Goal: Task Accomplishment & Management: Manage account settings

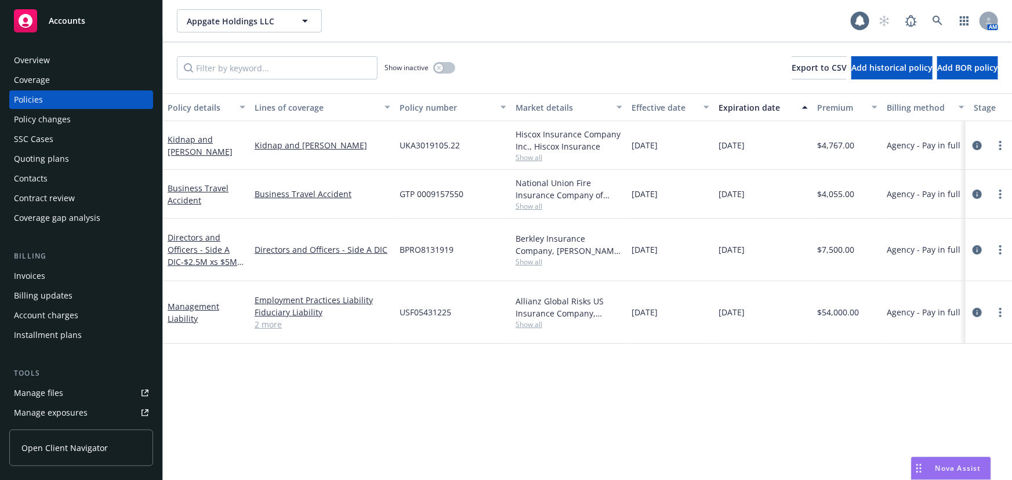
scroll to position [0, 1]
click at [941, 24] on icon at bounding box center [938, 21] width 10 height 10
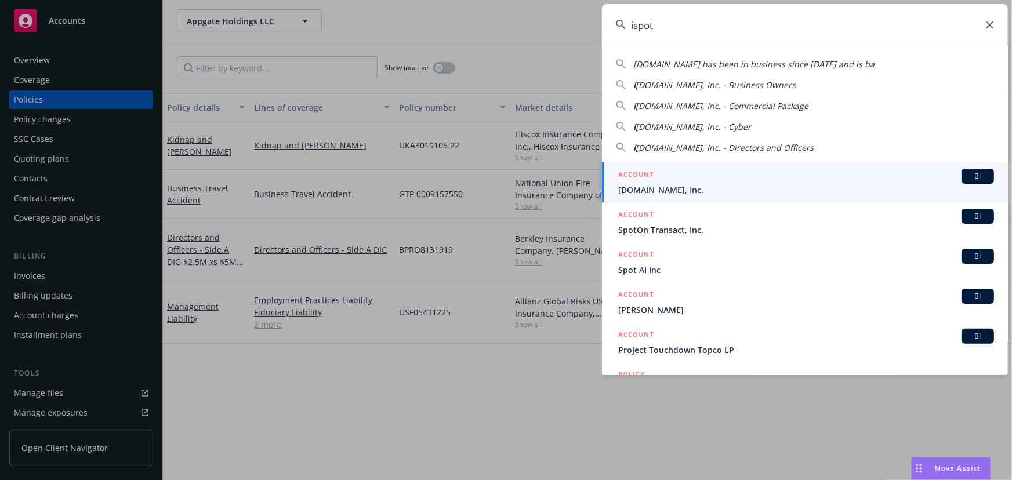
type input "ispot"
click at [726, 189] on span "[DOMAIN_NAME], Inc." at bounding box center [806, 190] width 376 height 12
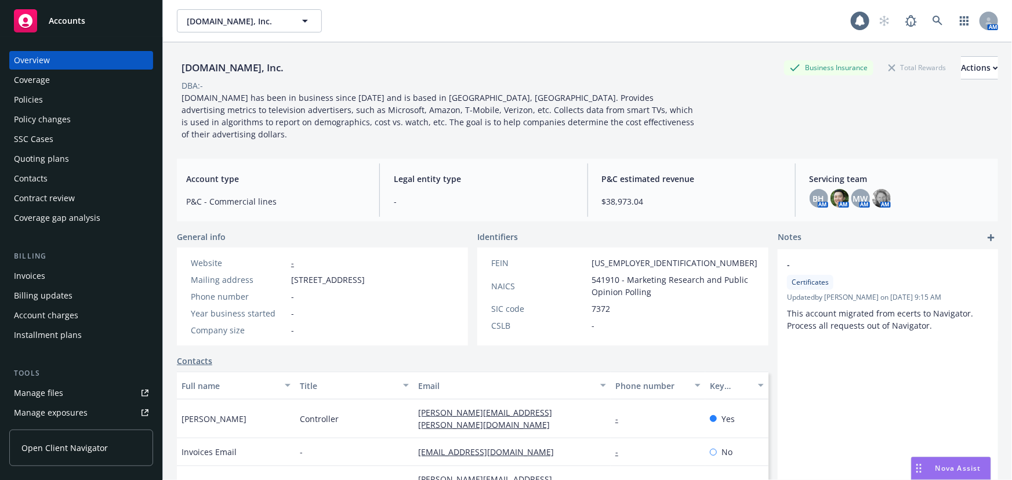
click at [95, 99] on div "Policies" at bounding box center [81, 99] width 135 height 19
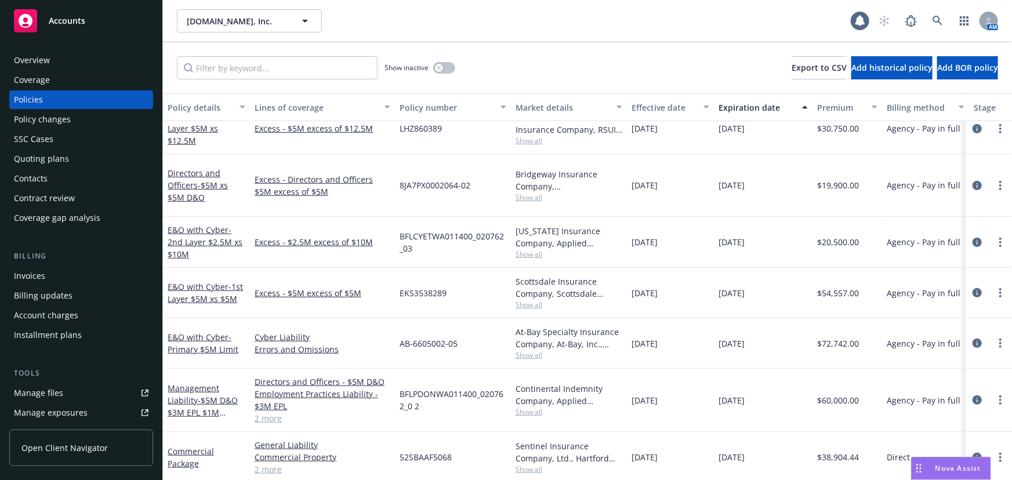
scroll to position [263, 0]
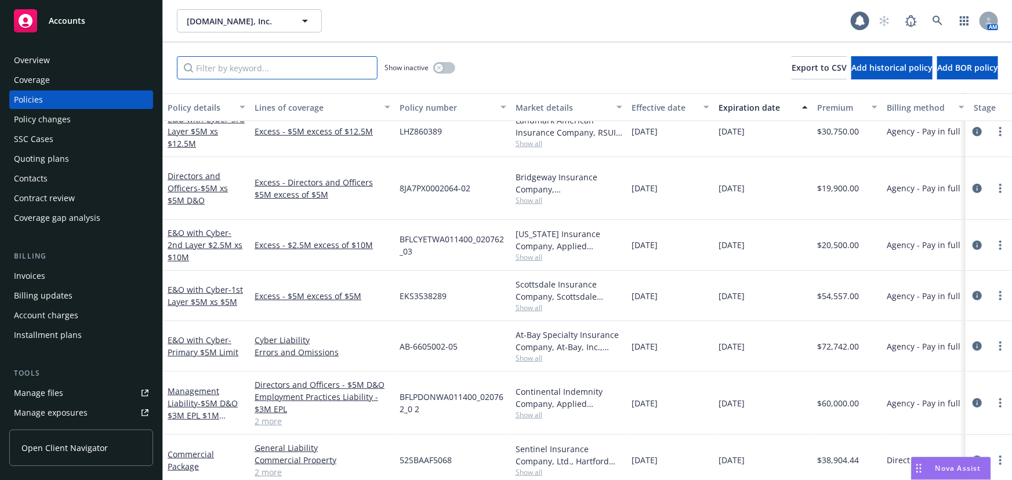
click at [231, 73] on input "Filter by keyword..." at bounding box center [277, 67] width 201 height 23
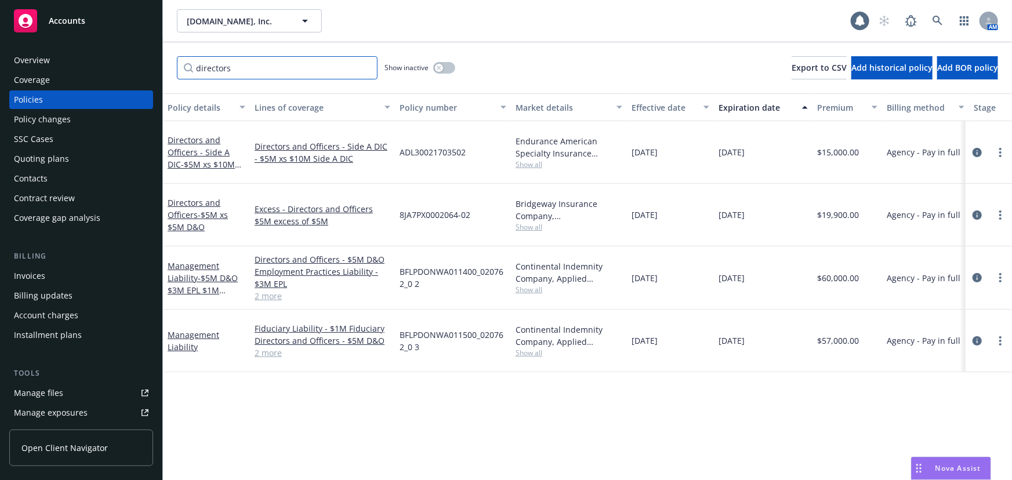
scroll to position [0, 0]
type input "directors"
click at [224, 209] on span "- $5M xs $5M D&O" at bounding box center [198, 220] width 60 height 23
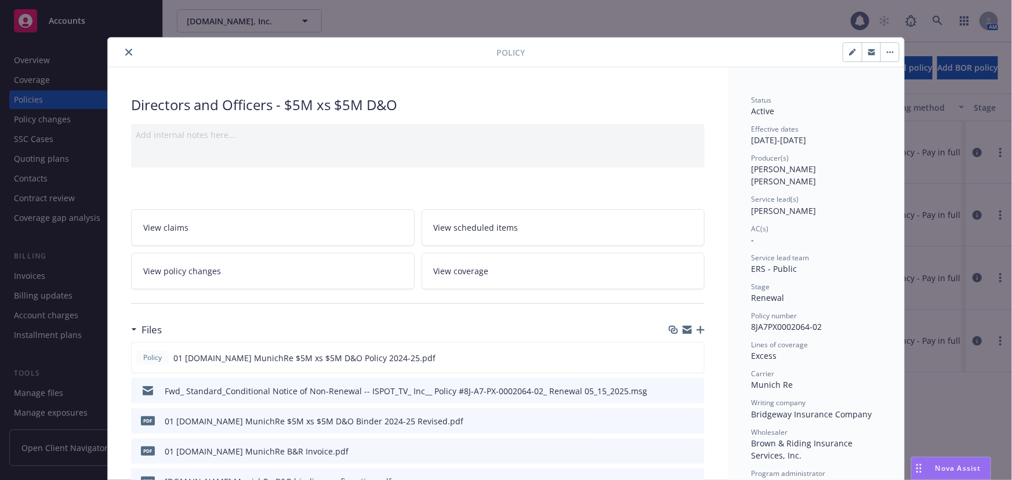
click at [126, 52] on icon "close" at bounding box center [128, 52] width 7 height 7
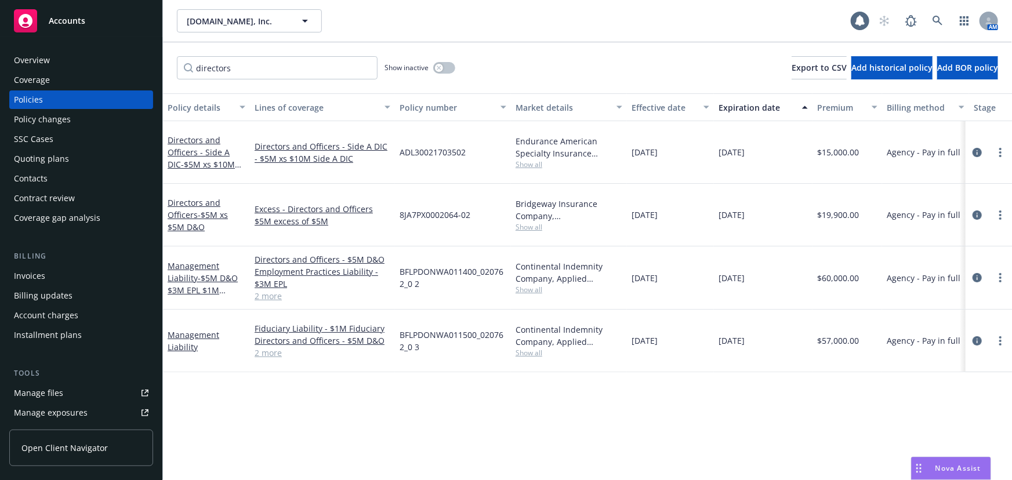
click at [50, 161] on div "Quoting plans" at bounding box center [41, 159] width 55 height 19
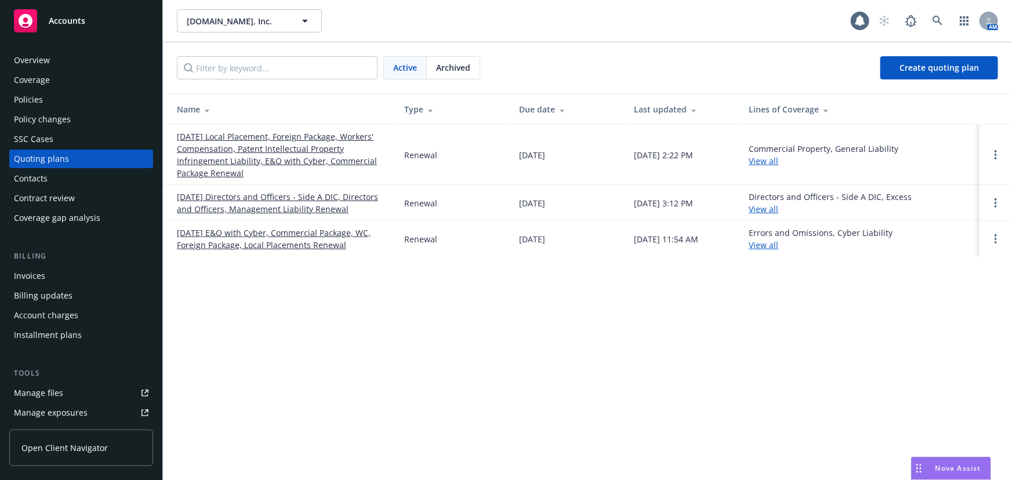
click at [311, 200] on link "[DATE] Directors and Officers - Side A DIC, Directors and Officers, Management …" at bounding box center [281, 203] width 209 height 24
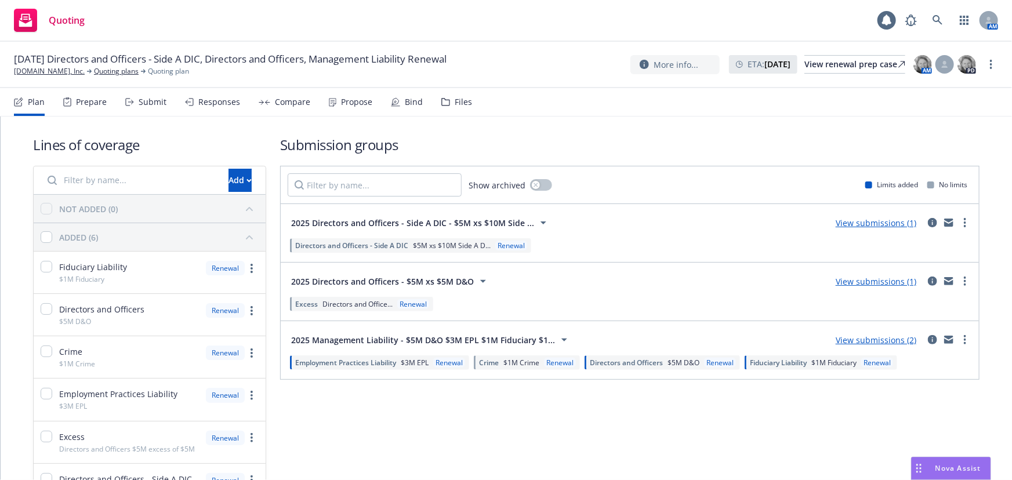
click at [398, 105] on div "Bind" at bounding box center [407, 102] width 32 height 28
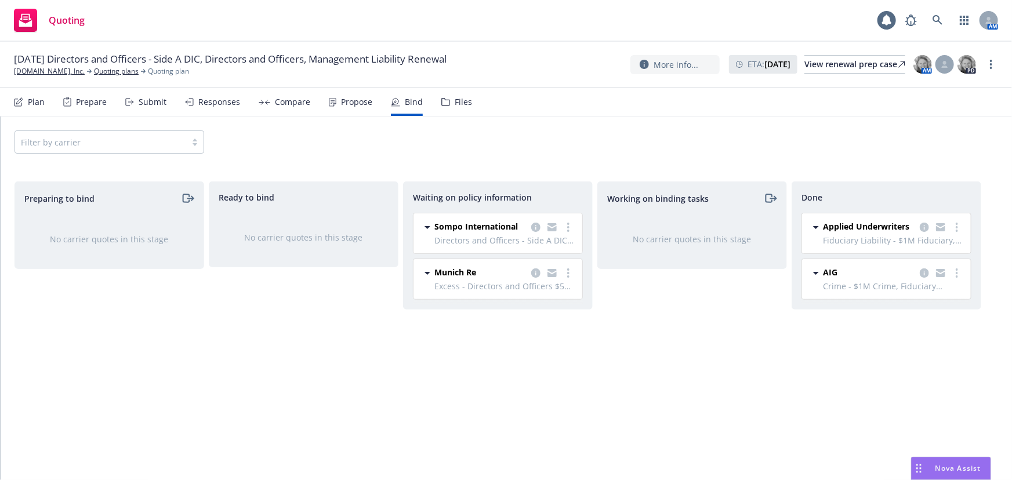
click at [591, 157] on div "Filter by carrier" at bounding box center [507, 142] width 1012 height 51
click at [626, 339] on div "Working on binding tasks No carrier quotes in this stage" at bounding box center [692, 319] width 190 height 274
click at [572, 274] on link "more" at bounding box center [568, 273] width 14 height 14
click at [550, 298] on span "Create policies" at bounding box center [512, 296] width 85 height 11
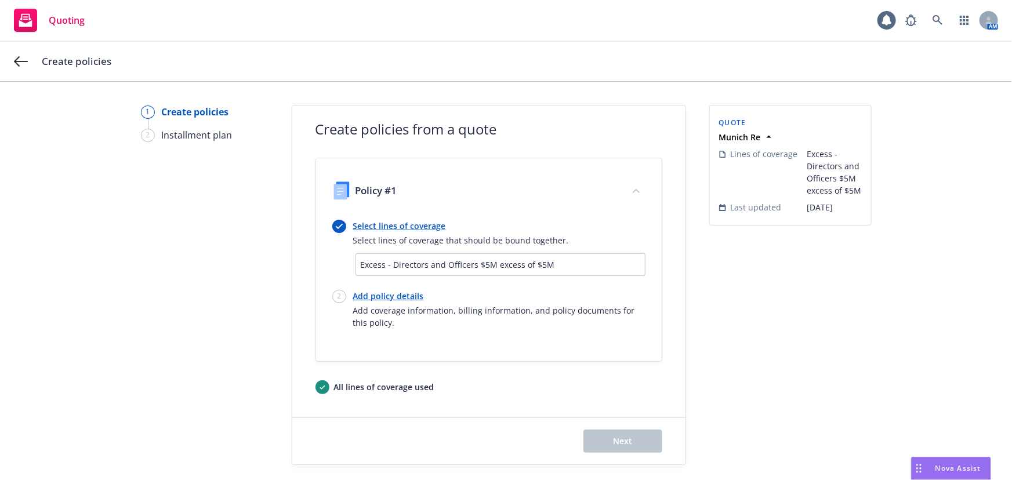
click at [418, 224] on link "Select lines of coverage" at bounding box center [461, 226] width 216 height 12
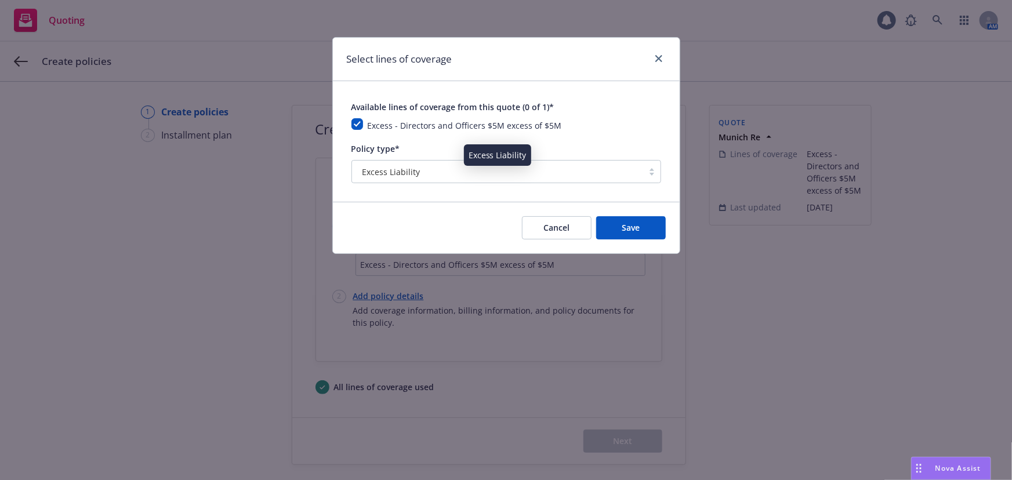
click at [447, 174] on div "Excess Liability" at bounding box center [498, 172] width 280 height 12
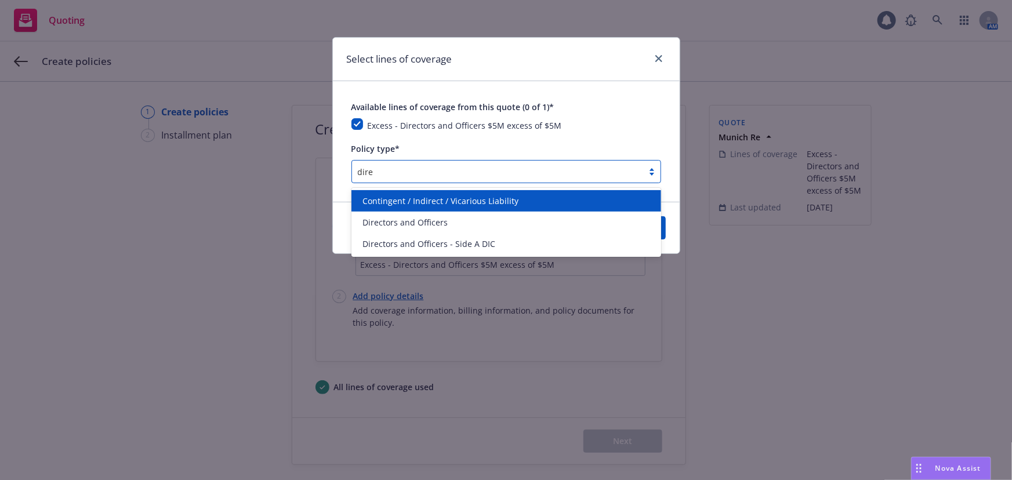
type input "direc"
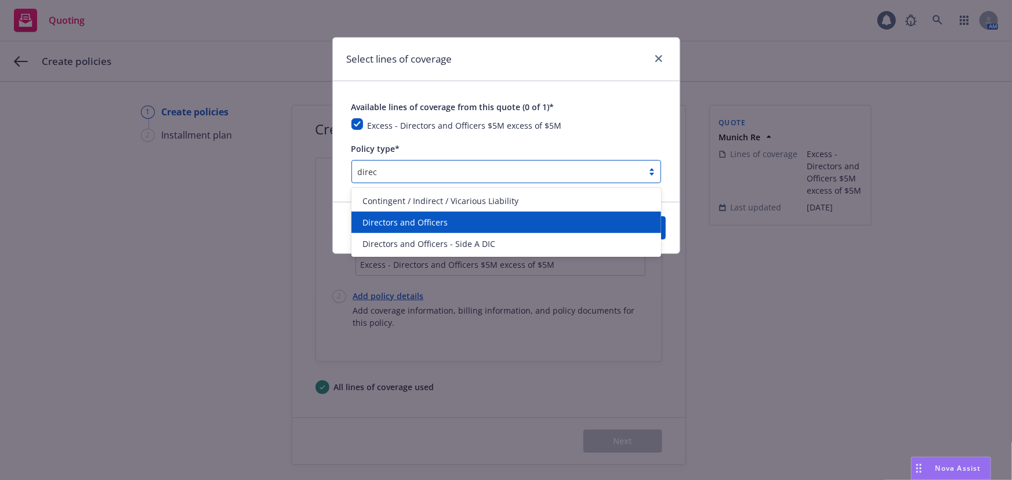
click at [464, 224] on div "Directors and Officers" at bounding box center [506, 222] width 296 height 12
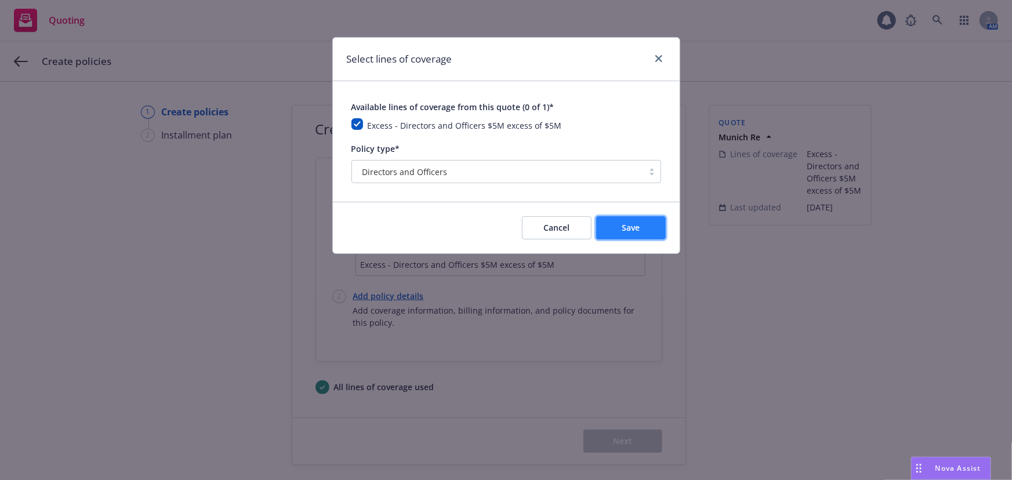
click at [665, 227] on button "Save" at bounding box center [631, 227] width 70 height 23
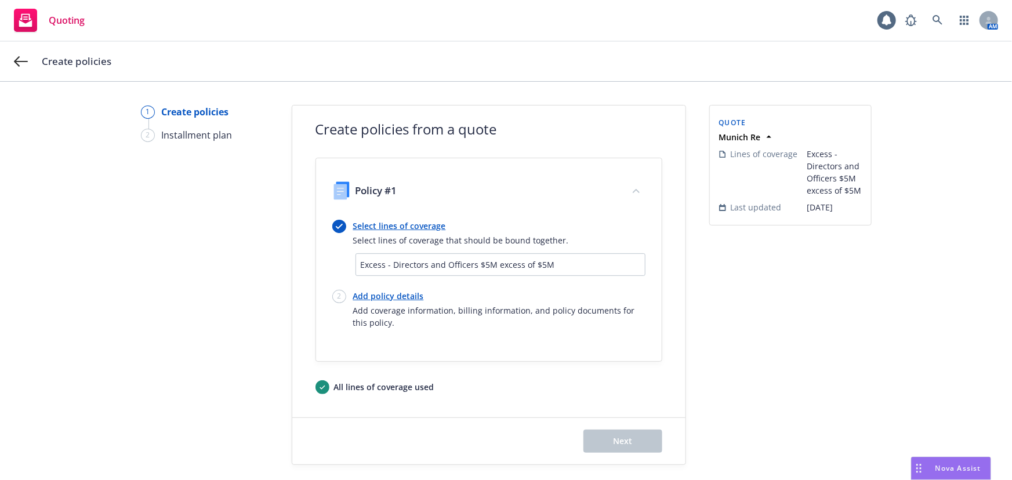
click at [400, 292] on link "Add policy details" at bounding box center [499, 296] width 292 height 12
select select "12"
select select "WA"
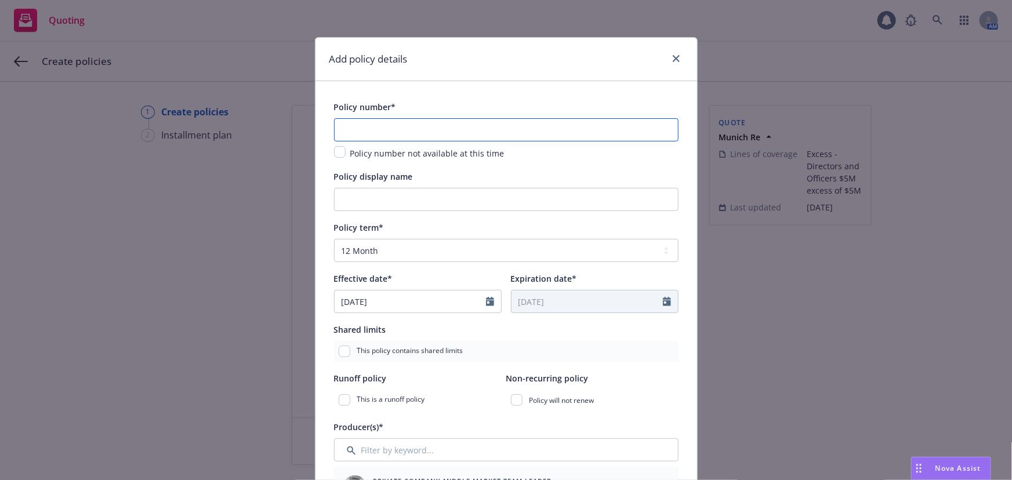
click at [439, 126] on input "text" at bounding box center [506, 129] width 345 height 23
paste input "8JA7PX0002064-03"
type input "8JA7PX0002064-03"
click at [459, 200] on input "Policy display name" at bounding box center [506, 199] width 345 height 23
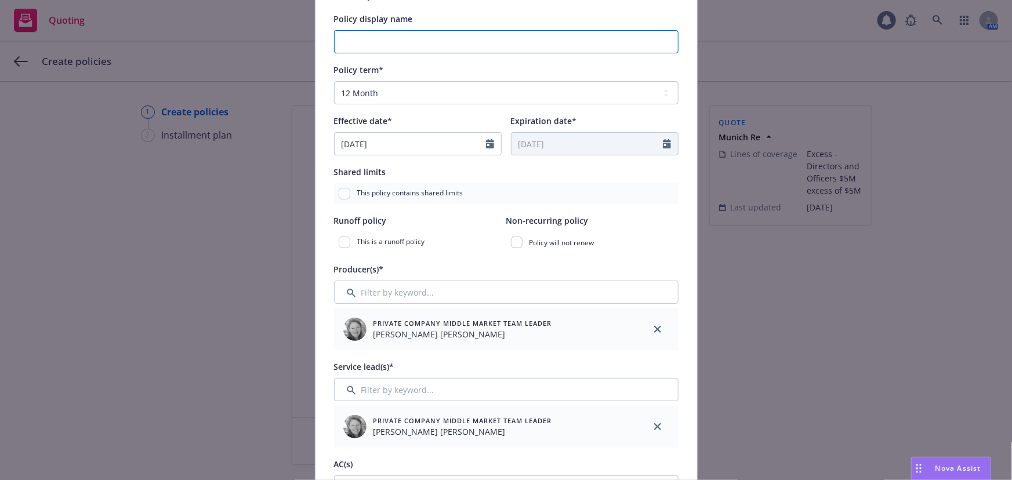
scroll to position [316, 0]
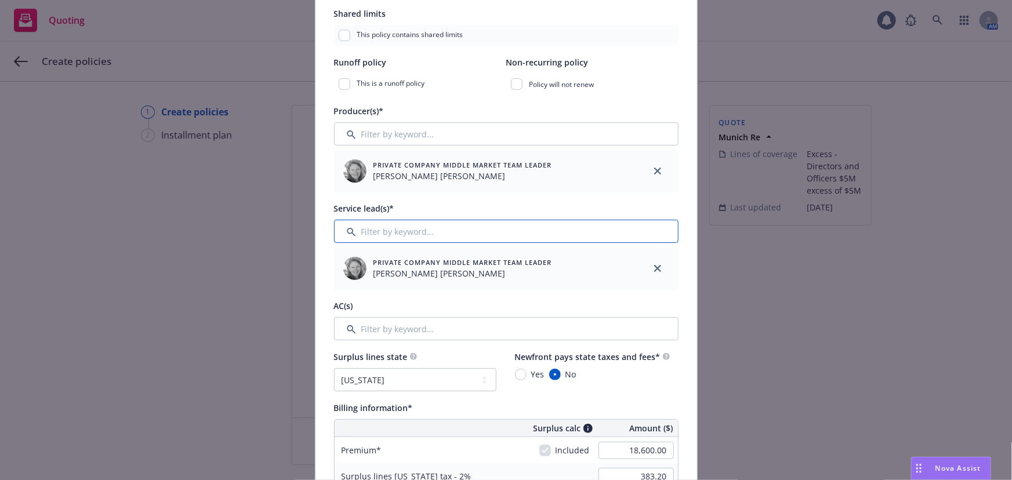
click at [481, 236] on input "Filter by keyword..." at bounding box center [506, 231] width 345 height 23
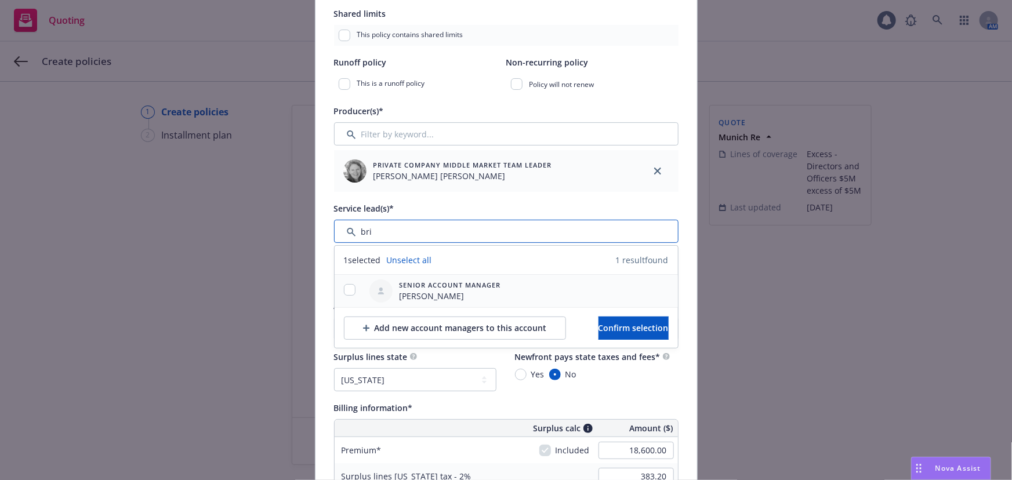
type input "bri"
click at [346, 285] on input "checkbox" at bounding box center [350, 290] width 12 height 12
checkbox input "true"
click at [599, 328] on span "Confirm selection" at bounding box center [634, 327] width 70 height 11
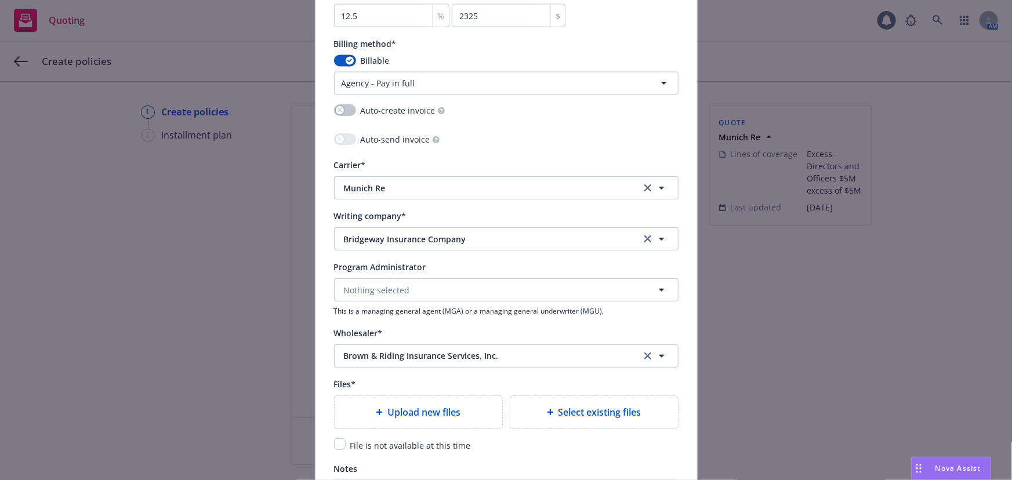
scroll to position [1212, 0]
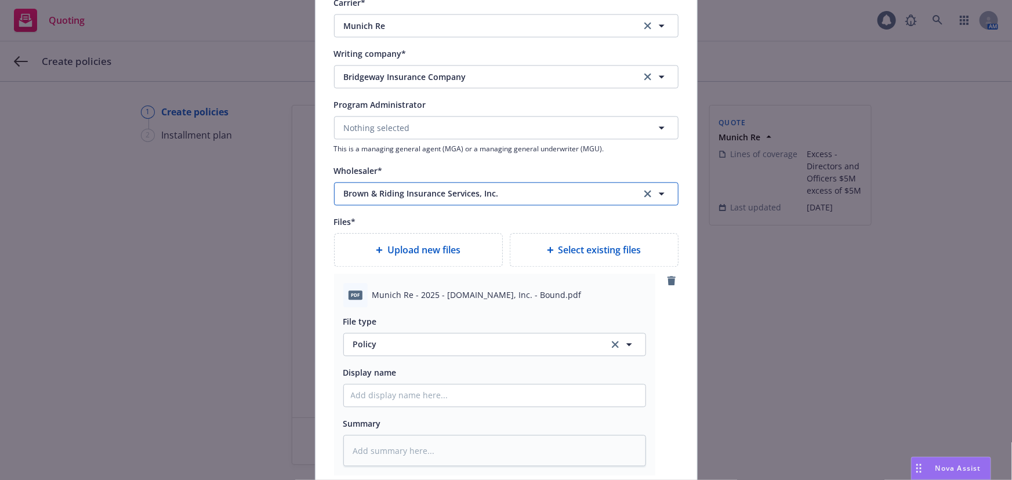
drag, startPoint x: 481, startPoint y: 231, endPoint x: 477, endPoint y: 224, distance: 8.1
click at [554, 348] on span "Policy" at bounding box center [474, 344] width 242 height 12
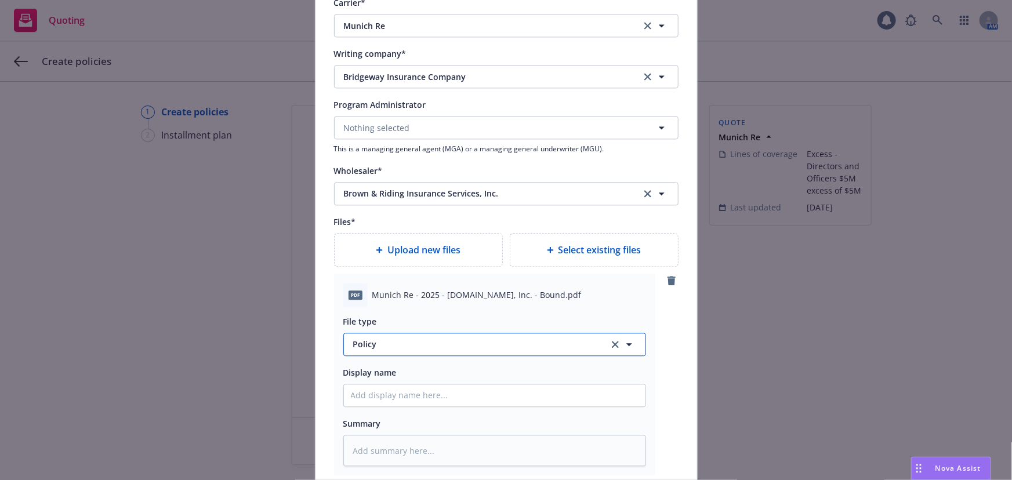
click at [622, 342] on icon "button" at bounding box center [629, 345] width 14 height 14
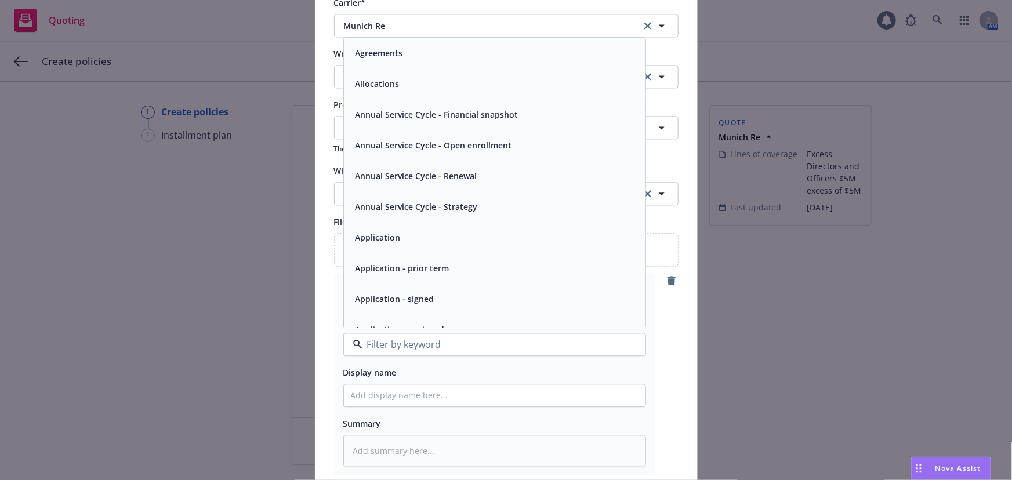
click at [660, 343] on div "pdf Munich Re - 2025 - ISPOT.TV, Inc. - Bound.pdf File type Agreements Allocati…" at bounding box center [506, 375] width 345 height 202
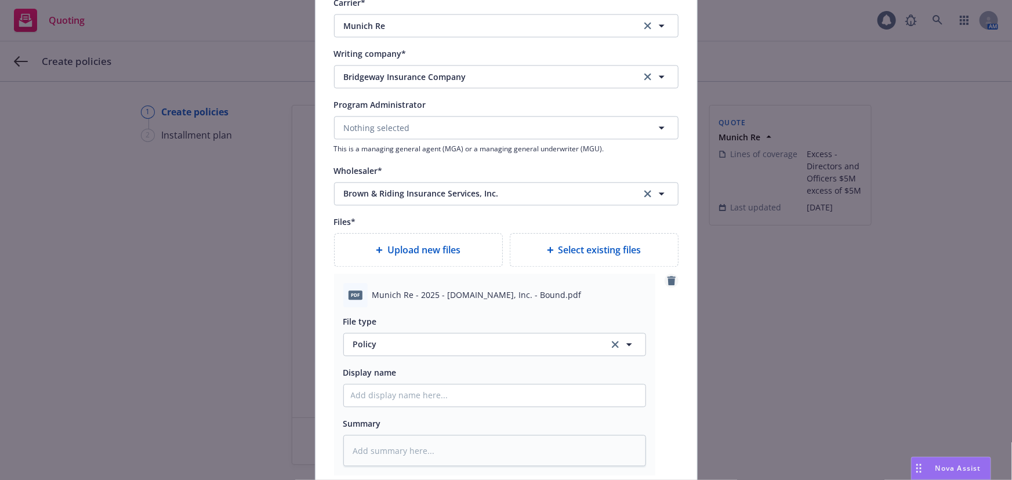
click at [667, 278] on icon "remove" at bounding box center [671, 280] width 9 height 9
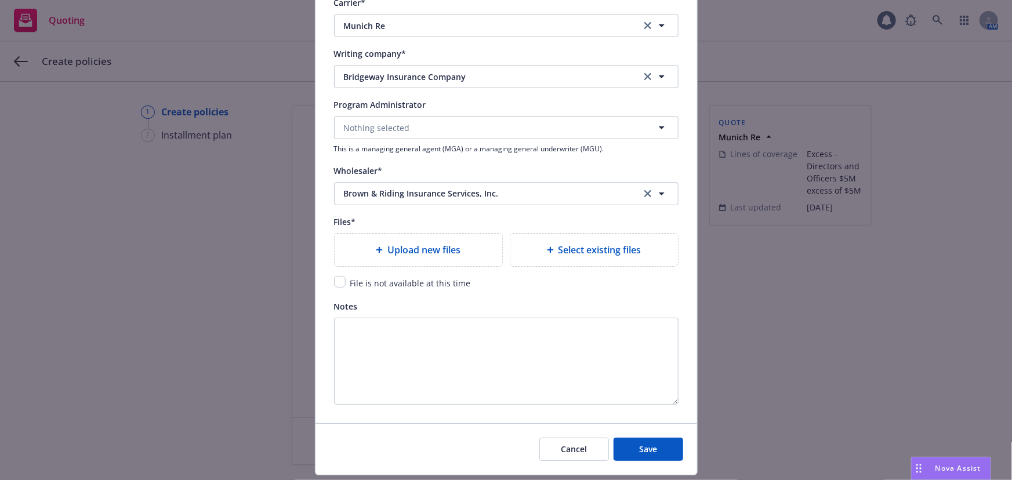
type textarea "x"
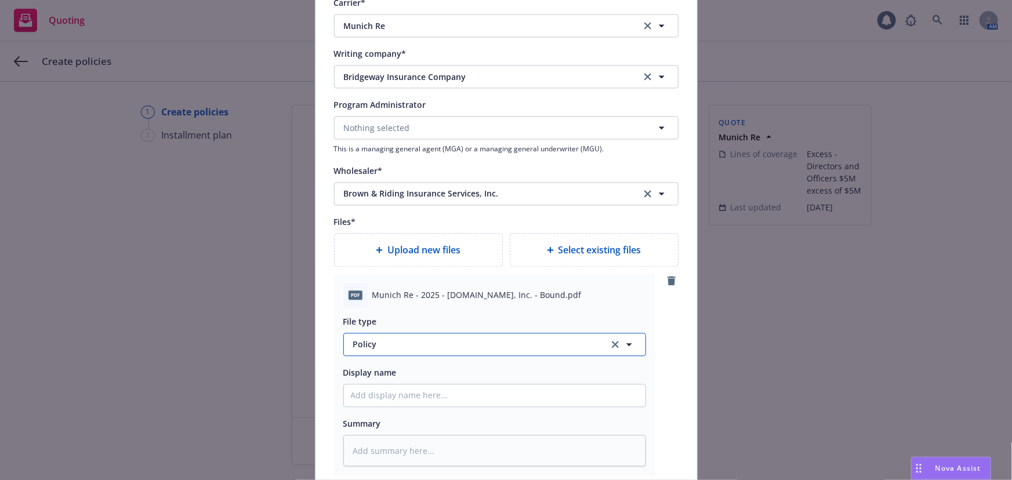
click at [389, 341] on span "Policy" at bounding box center [474, 344] width 242 height 12
type input "binder"
click at [429, 285] on div "Binder" at bounding box center [495, 281] width 288 height 17
click at [377, 398] on input "Policy display name" at bounding box center [495, 396] width 302 height 22
type textarea "x"
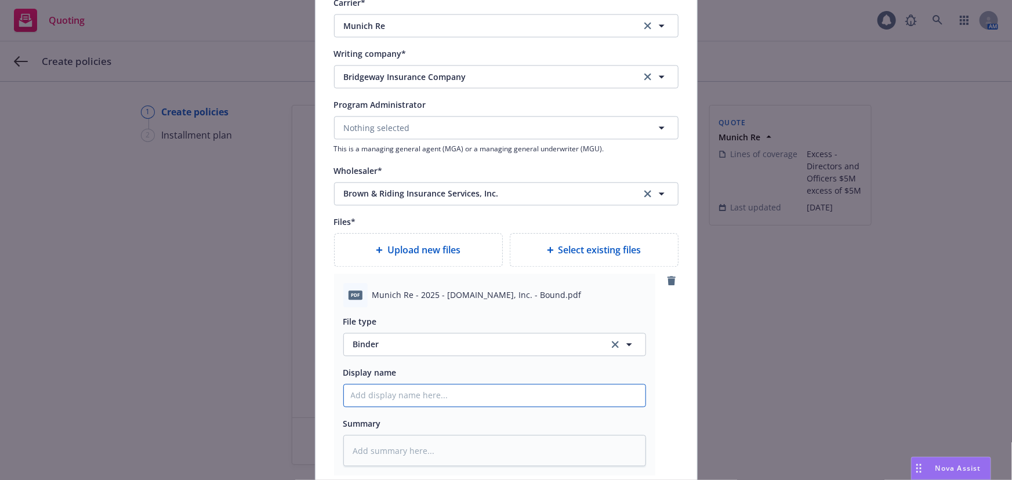
type input "0"
type textarea "x"
type input "01"
type textarea "x"
type input "01"
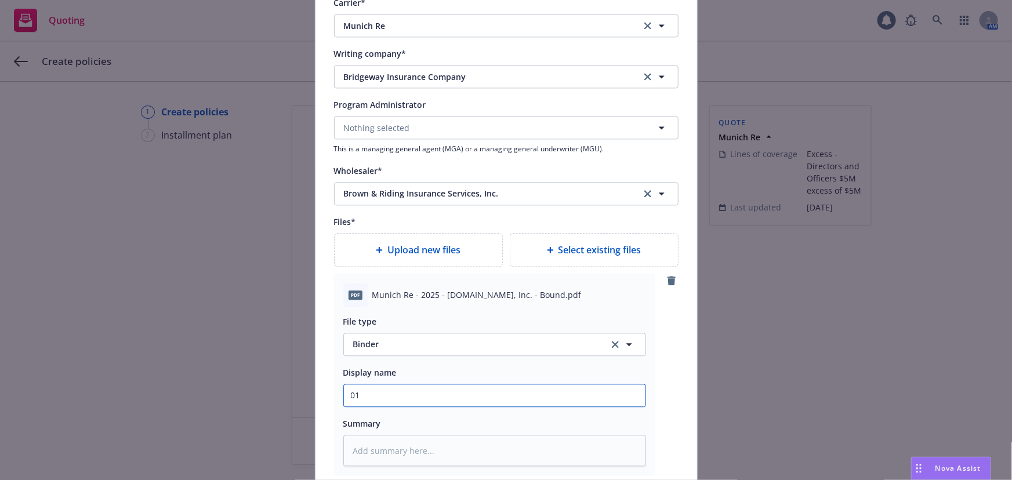
type textarea "x"
type input "01 i"
type textarea "x"
type input "01 iS"
type textarea "x"
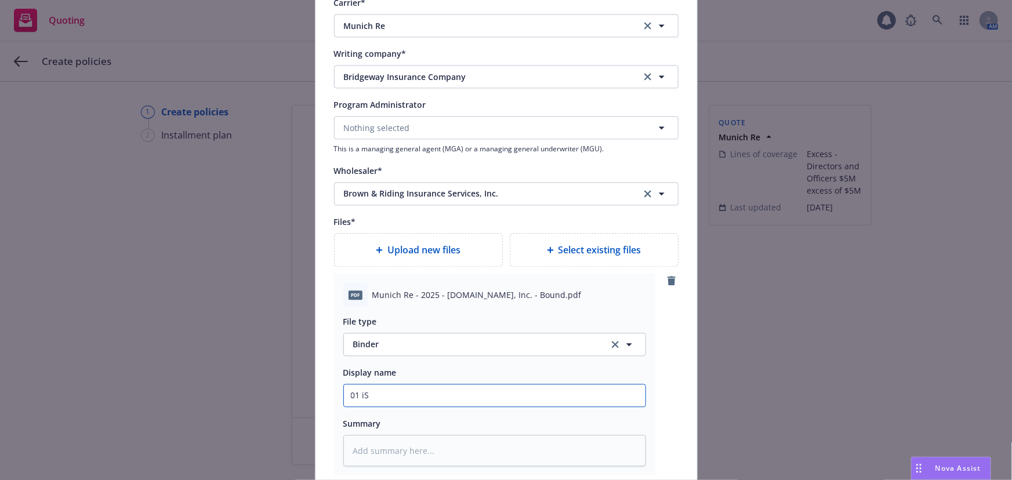
type input "01 iSp"
type textarea "x"
type input "01 iSpt"
type textarea "x"
type input "01 iSpto"
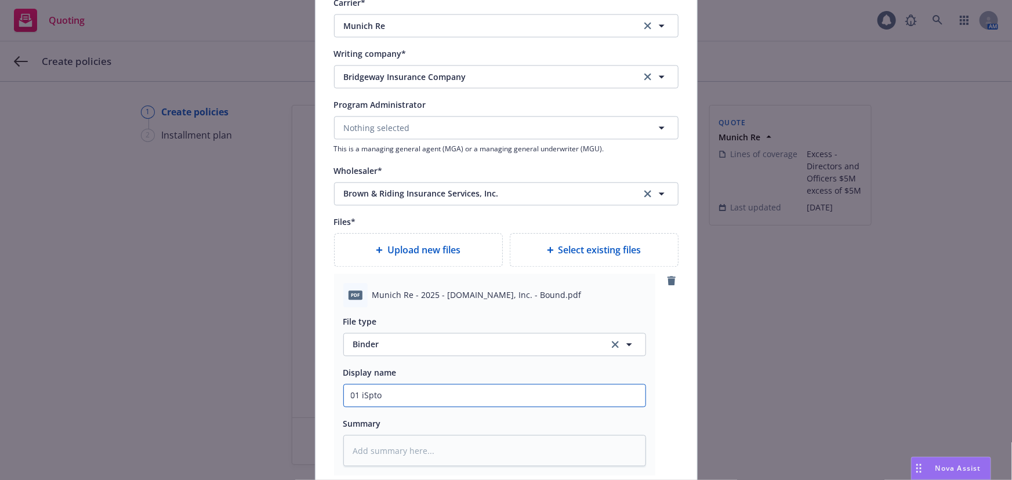
type textarea "x"
type input "01 iSpt"
type textarea "x"
type input "01 iSp"
type textarea "x"
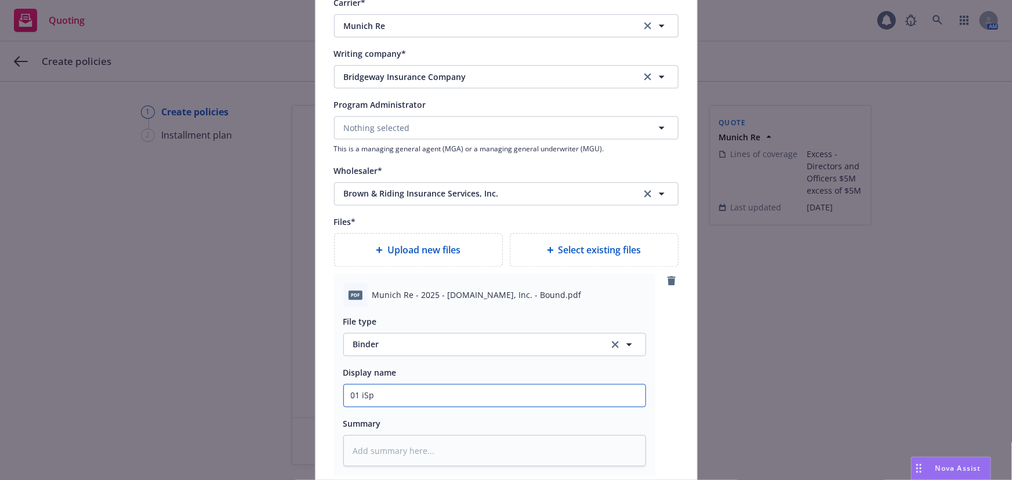
type input "01 iSpo"
type textarea "x"
type input "01 iSpot"
type textarea "x"
type input "01 iSpot."
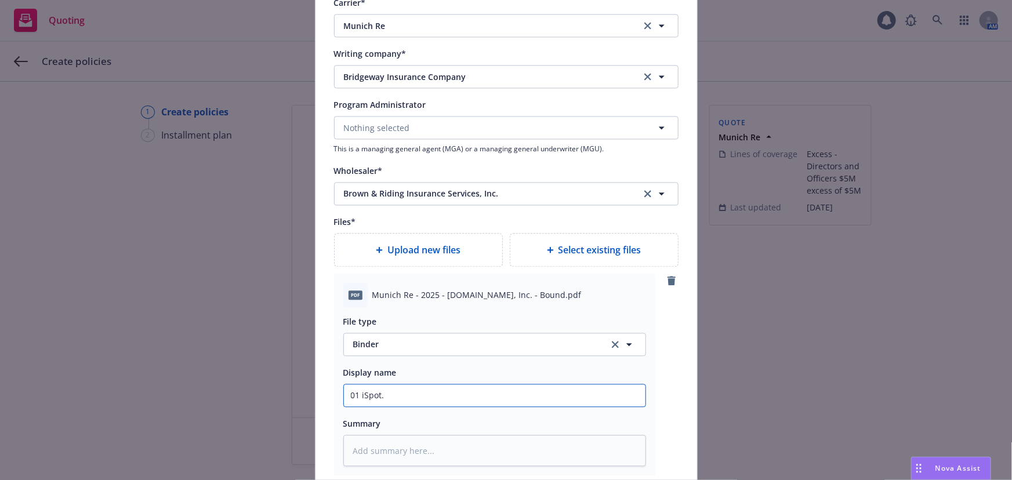
type textarea "x"
type input "01 iSpot.t"
type textarea "x"
type input "01 iSpot.tv"
type textarea "x"
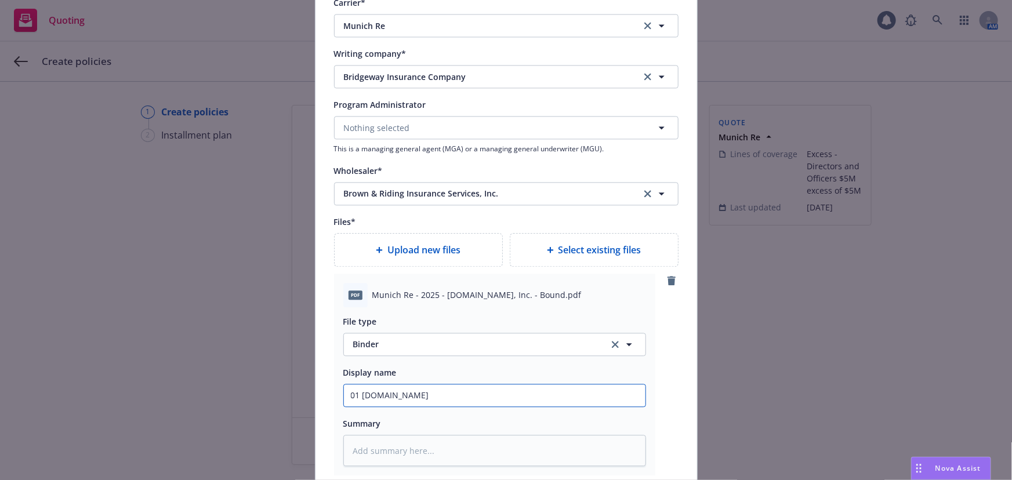
type input "01 iSpot.tv"
type textarea "x"
type input "01 iSpot.tv M"
type textarea "x"
type input "01 iSpot.tv Mu"
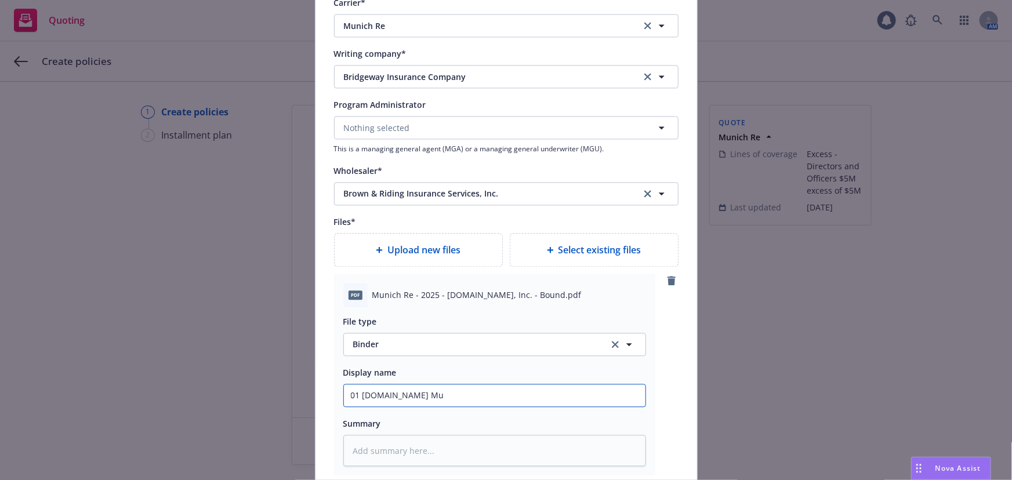
type textarea "x"
type input "01 iSpot.tv Mun"
type textarea "x"
type input "01 iSpot.tv Muni"
type textarea "x"
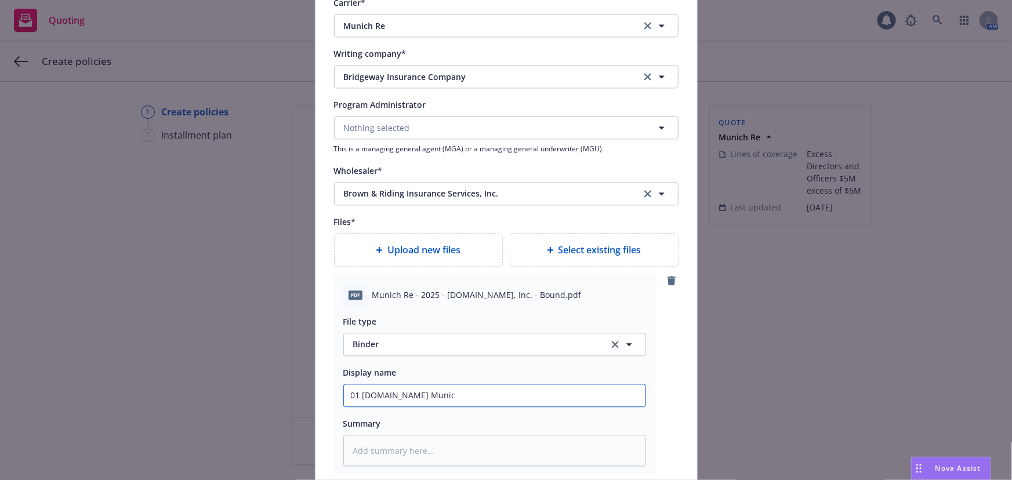
type input "01 iSpot.tv Munich"
type textarea "x"
type input "01 iSpot.tv MunichR"
type textarea "x"
type input "01 iSpot.tv MunichRe"
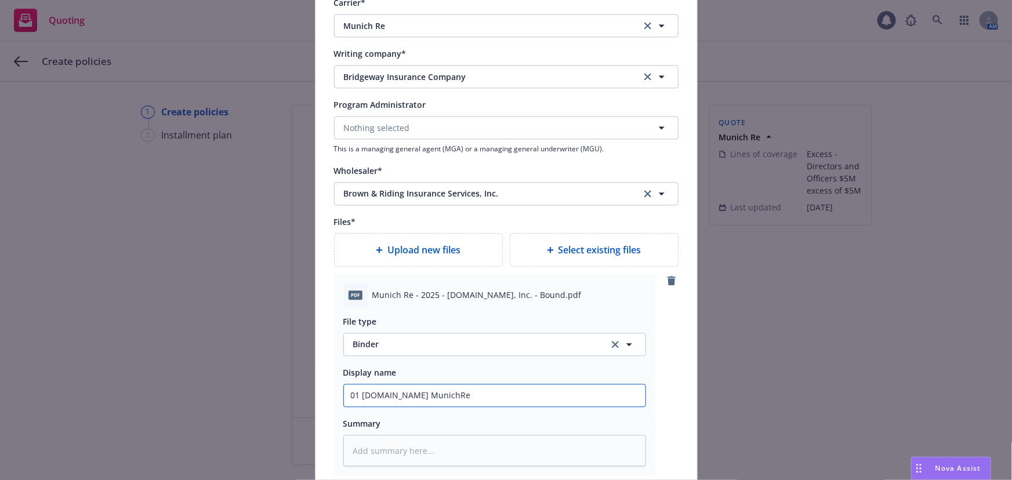
type textarea "x"
type input "01 iSpot.tv MunichRe"
type textarea "x"
type input "01 iSpot.tv MunichRe $"
type textarea "x"
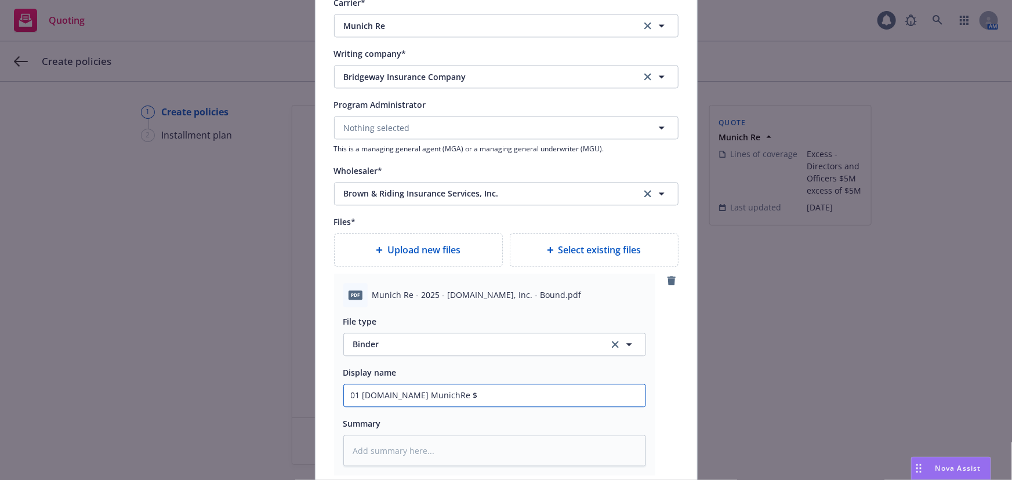
type input "01 iSpot.tv MunichRe $5"
type textarea "x"
type input "01 iSpot.tv MunichRe $5M"
type textarea "x"
type input "01 iSpot.tv MunichRe $5M"
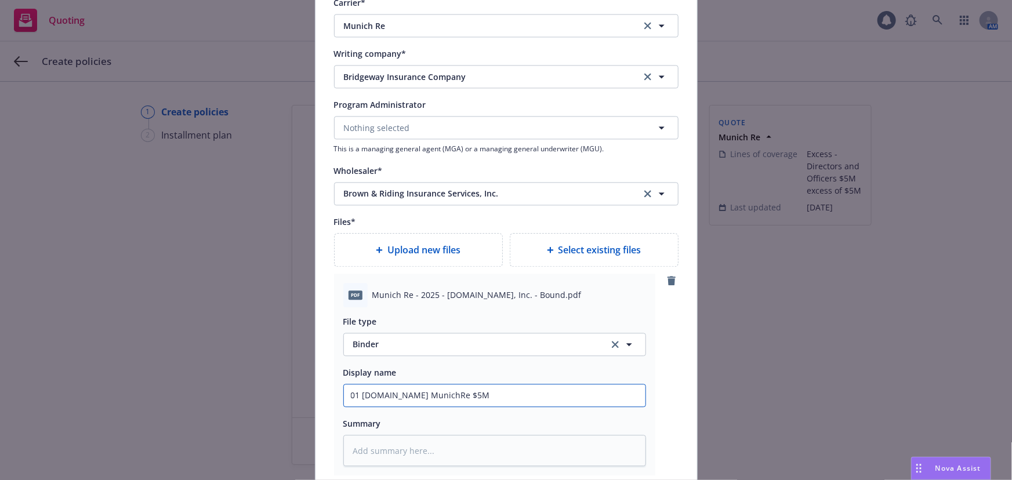
type textarea "x"
type input "01 iSpot.tv MunichRe $5M x"
type textarea "x"
type input "01 iSpot.tv MunichRe $5M xs"
type textarea "x"
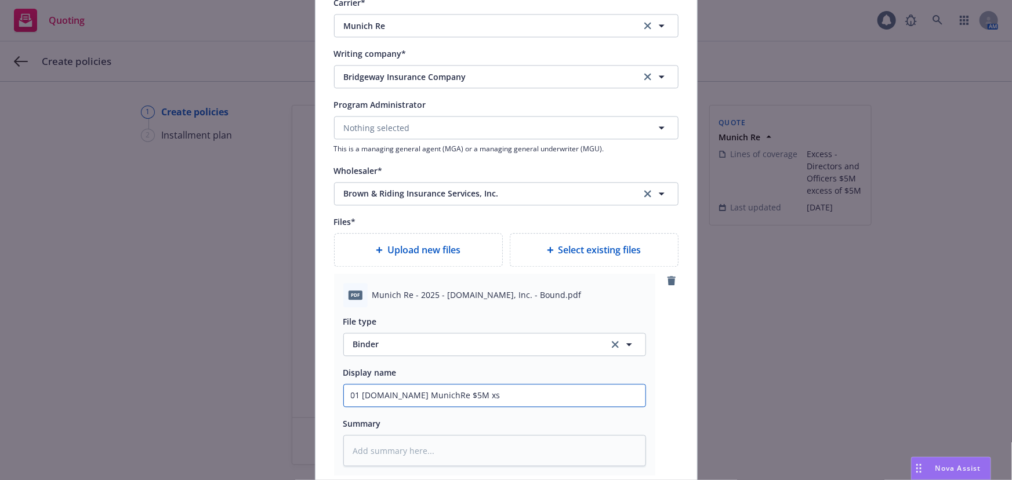
type input "01 iSpot.tv MunichRe $5M xs $"
type textarea "x"
type input "01 iSpot.tv MunichRe $5M xs $5"
type textarea "x"
type input "01 iSpot.tv MunichRe $5M xs $5M"
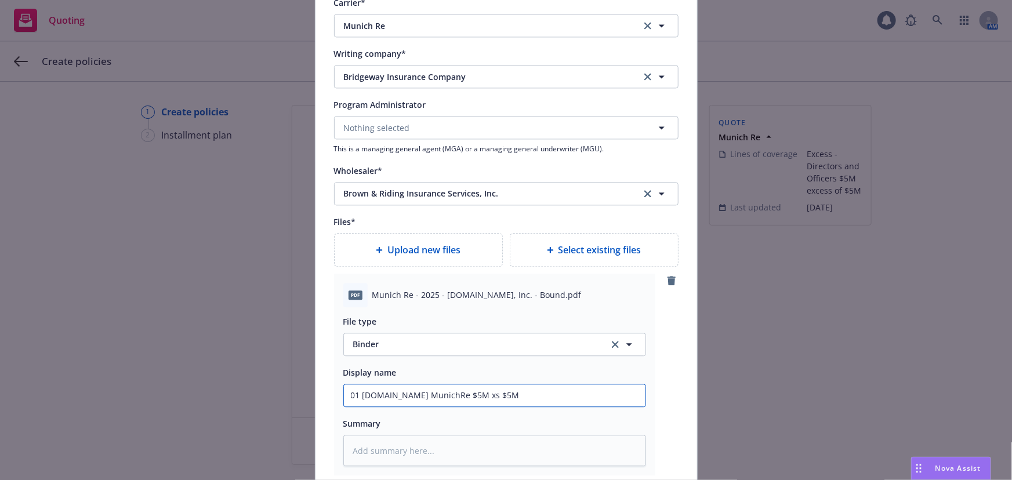
type textarea "x"
type input "01 iSpot.tv MunichRe $5M xs $5M"
type textarea "x"
type input "01 iSpot.tv MunichRe $5M xs $5M D"
type textarea "x"
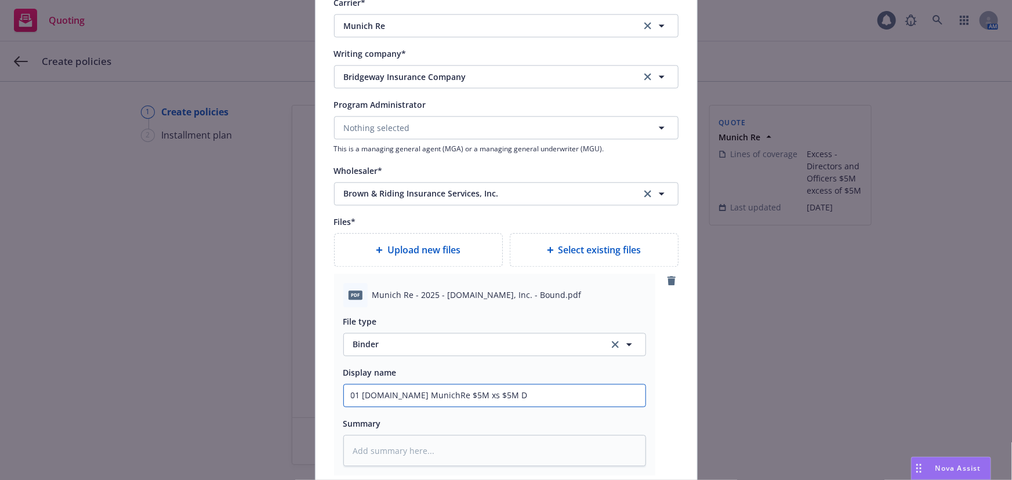
type input "01 iSpot.tv MunichRe $5M xs $5M D&"
type textarea "x"
type input "01 iSpot.tv MunichRe $5M xs $5M D&O"
type textarea "x"
type input "01 iSpot.tv MunichRe $5M xs $5M D&O"
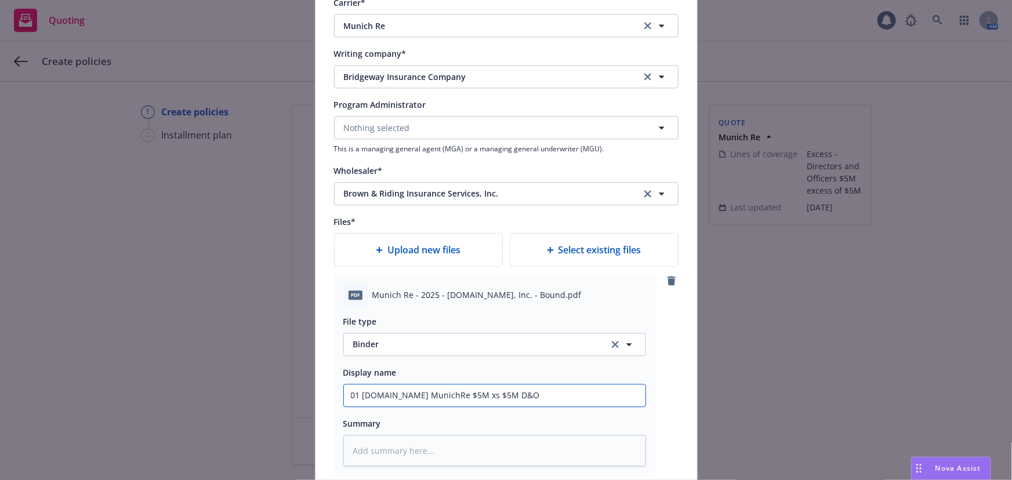
type textarea "x"
type input "01 iSpot.tv MunichRe $5M xs $5M D&O B"
type textarea "x"
type input "01 iSpot.tv MunichRe $5M xs $5M D&O Bi"
type textarea "x"
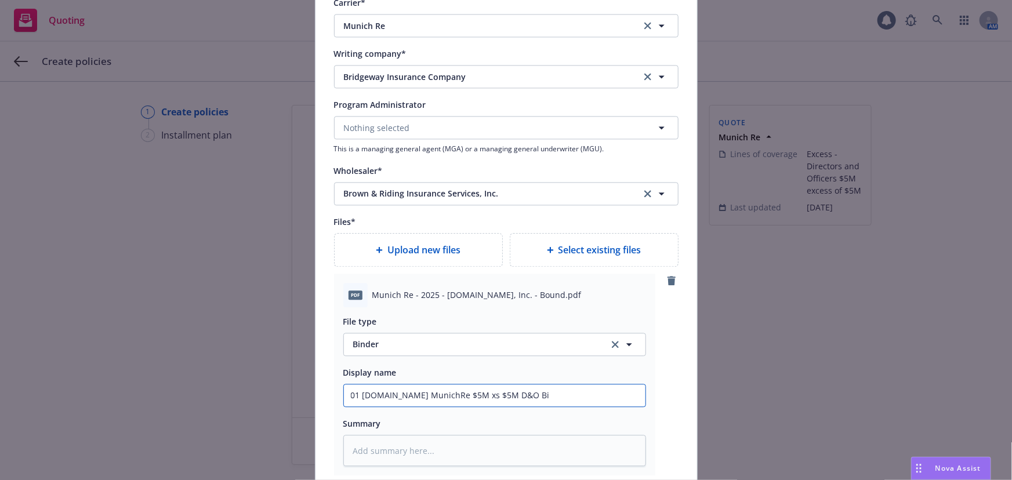
type input "01 iSpot.tv MunichRe $5M xs $5M D&O Bin"
type textarea "x"
type input "01 iSpot.tv MunichRe $5M xs $5M D&O Bind"
type textarea "x"
type input "01 iSpot.tv MunichRe $5M xs $5M D&O Binde"
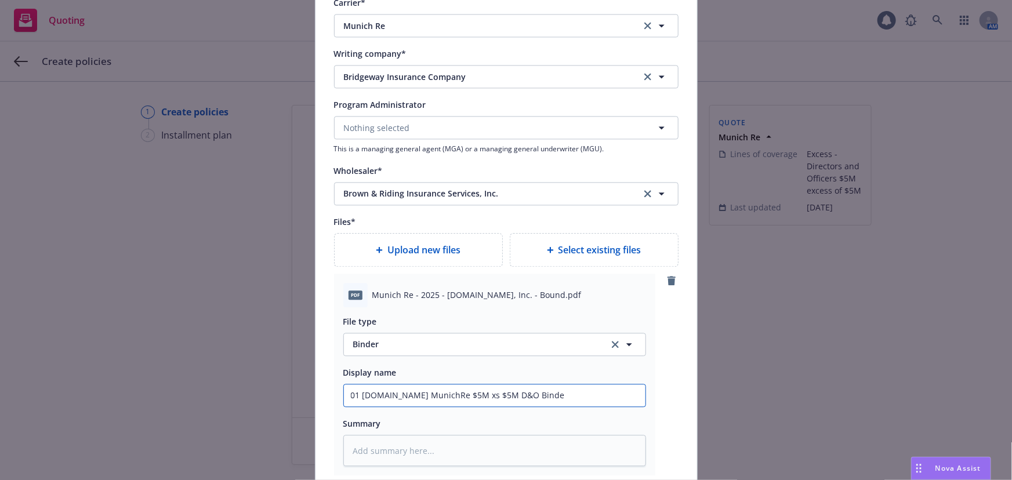
type textarea "x"
type input "01 iSpot.tv MunichRe $5M xs $5M D&O Binder"
type textarea "x"
type input "01 iSpot.tv MunichRe $5M xs $5M D&O Binder"
type textarea "x"
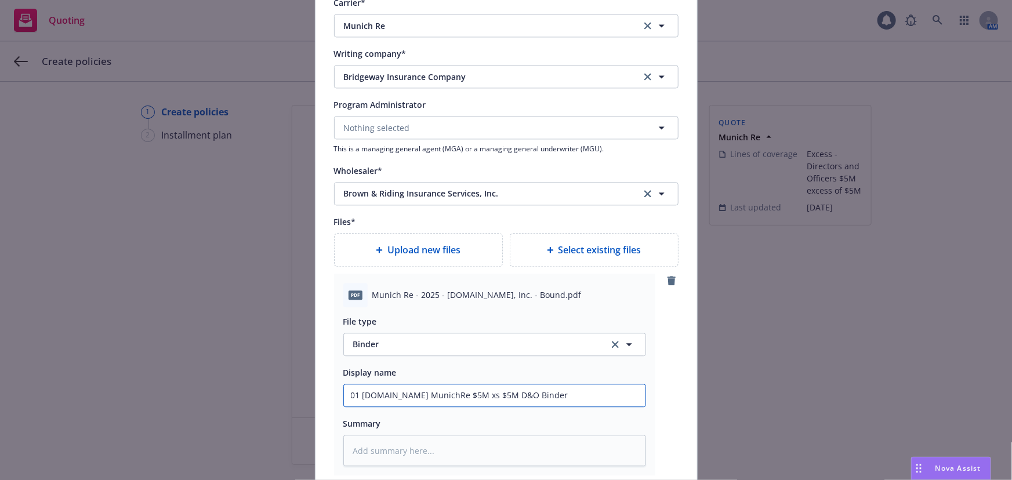
type input "01 iSpot.tv MunichRe $5M xs $5M D&O Binder 2"
type textarea "x"
type input "01 iSpot.tv MunichRe $5M xs $5M D&O Binder 202"
type textarea "x"
type input "01 iSpot.tv MunichRe $5M xs $5M D&O Binder 2025"
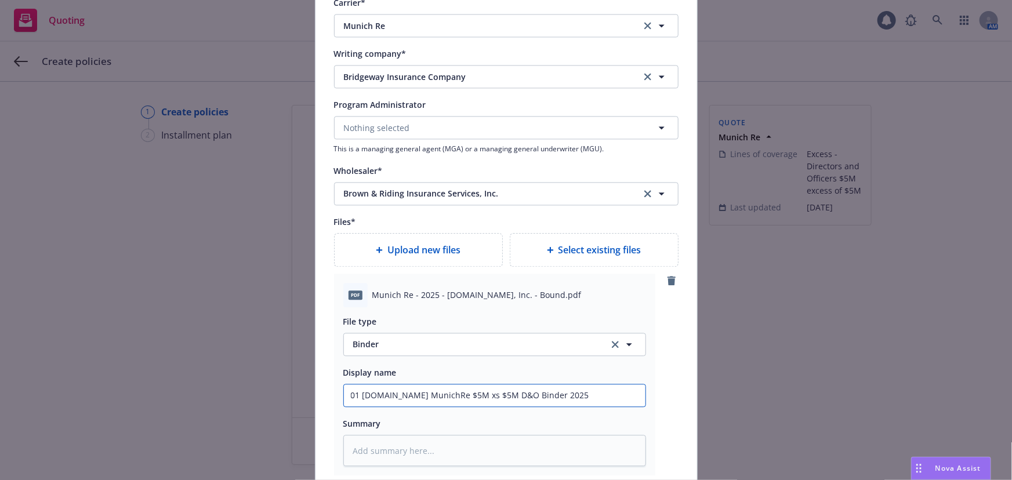
type textarea "x"
type input "01 iSpot.tv MunichRe $5M xs $5M D&O Binder 2025-"
type textarea "x"
type input "01 iSpot.tv MunichRe $5M xs $5M D&O Binder 2025-2"
type textarea "x"
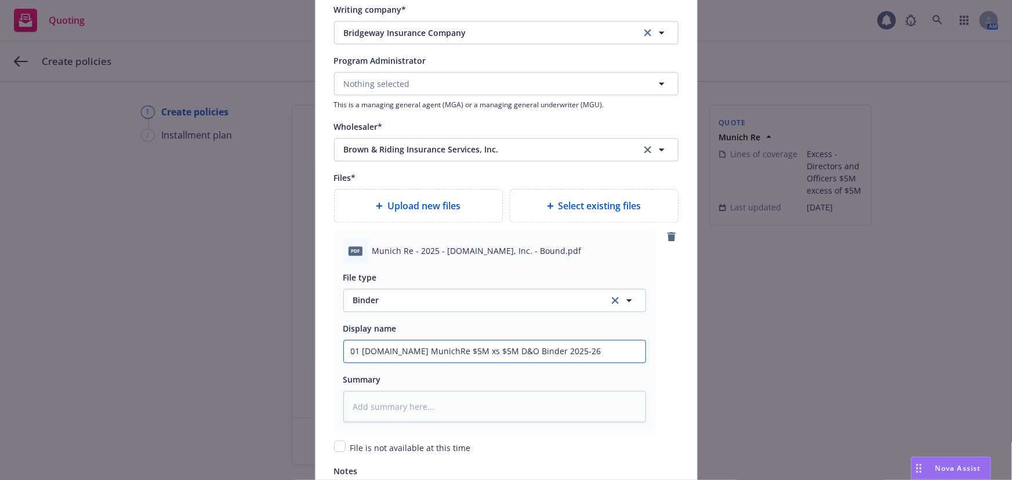
scroll to position [1265, 0]
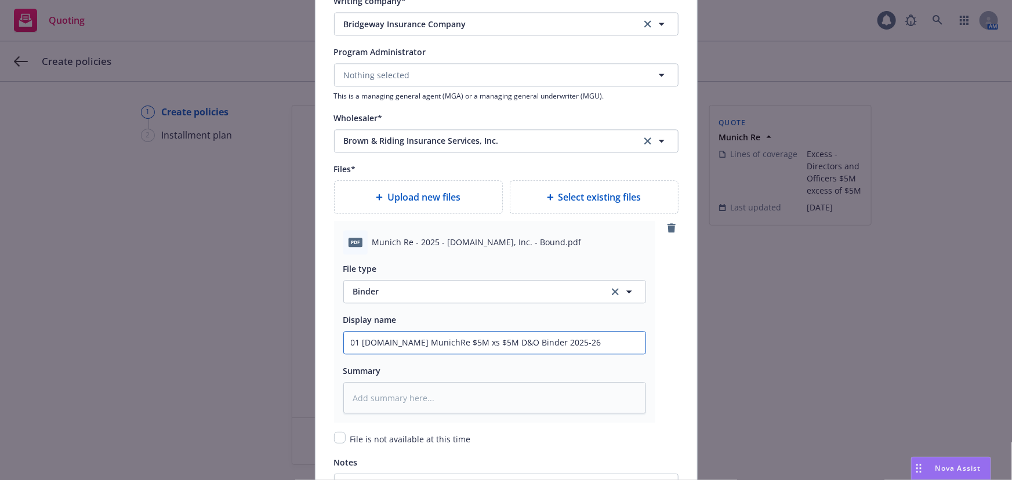
type input "01 iSpot.tv MunichRe $5M xs $5M D&O Binder 2025-26"
drag, startPoint x: 567, startPoint y: 345, endPoint x: 227, endPoint y: 356, distance: 339.5
click at [227, 356] on div "Add policy details Policy number* 8JA7PX0002064-03 Policy number not available …" at bounding box center [506, 240] width 1012 height 480
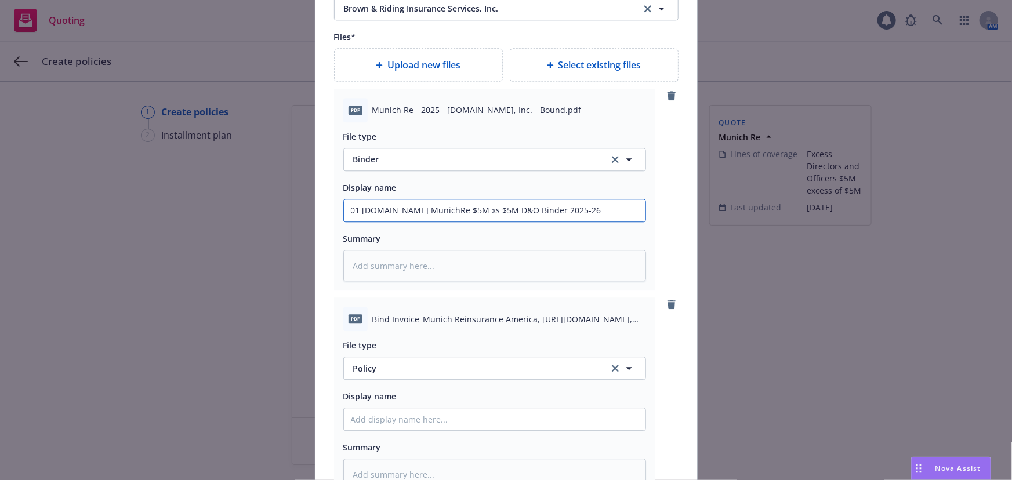
scroll to position [1476, 0]
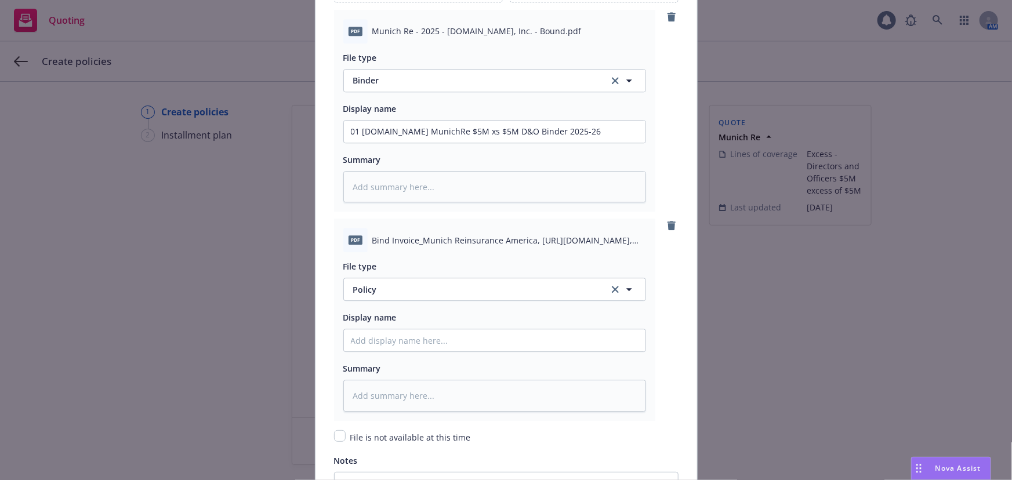
click at [487, 325] on div "Display name" at bounding box center [494, 331] width 303 height 42
click at [480, 143] on input "Policy display name" at bounding box center [495, 132] width 302 height 22
paste input "01 iSpot.tv MunichRe $5M xs $5M D&O Binder 2025-26"
type textarea "x"
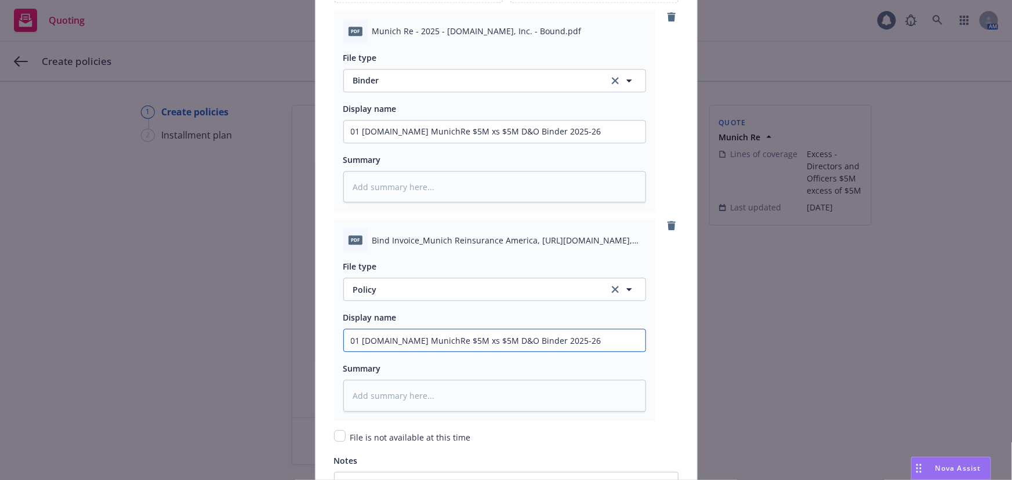
type input "01 iSpot.tv MunichRe $5M xs $5M D&O Binder 2025-26"
click at [480, 293] on span "Policy" at bounding box center [474, 290] width 242 height 12
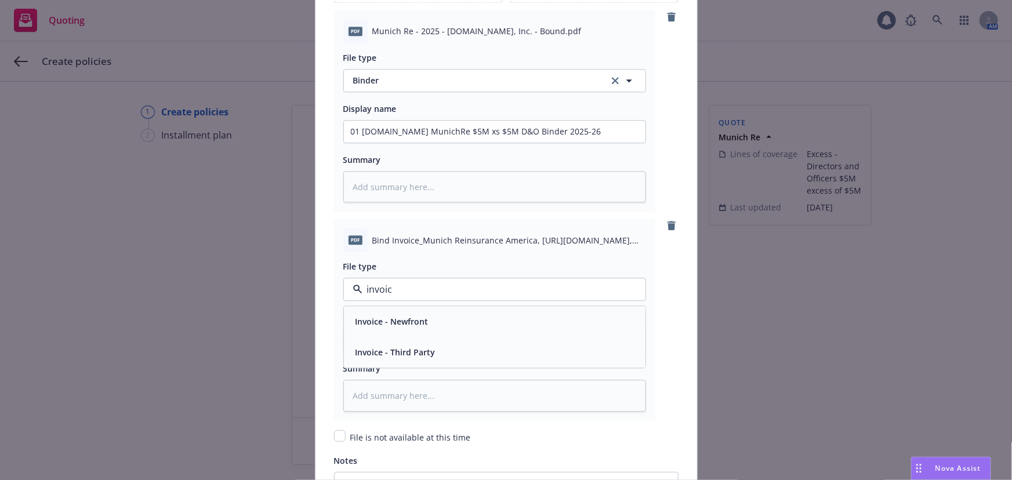
type input "invoice"
click at [495, 347] on div "Invoice - Third Party" at bounding box center [495, 353] width 288 height 17
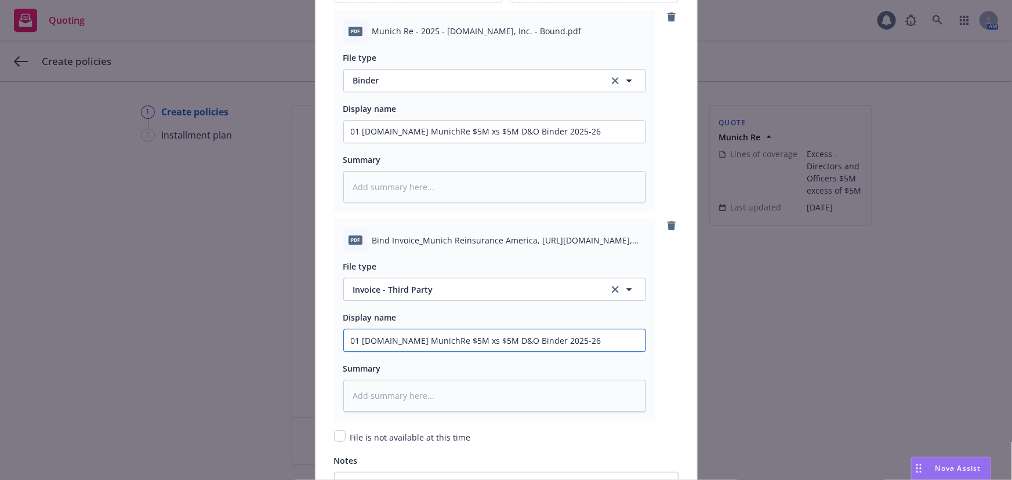
click at [495, 143] on input "01 iSpot.tv MunichRe $5M xs $5M D&O Binder 2025-26" at bounding box center [495, 132] width 302 height 22
drag, startPoint x: 477, startPoint y: 341, endPoint x: 740, endPoint y: 350, distance: 262.3
click at [740, 350] on div "Add policy details Policy number* 8JA7PX0002064-03 Policy number not available …" at bounding box center [506, 240] width 1012 height 480
type textarea "x"
type input "01 iSpot.tv MunichRe $5M xs $5M B"
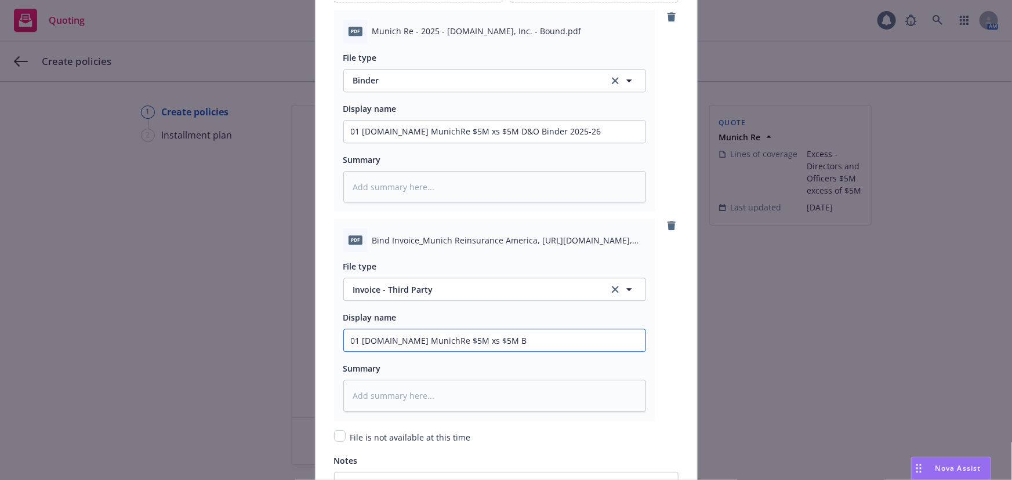
type textarea "x"
type input "01 iSpot.tv MunichRe $5M xs $5M B&"
type textarea "x"
type input "01 iSpot.tv MunichRe $5M xs $5M B&R"
type textarea "x"
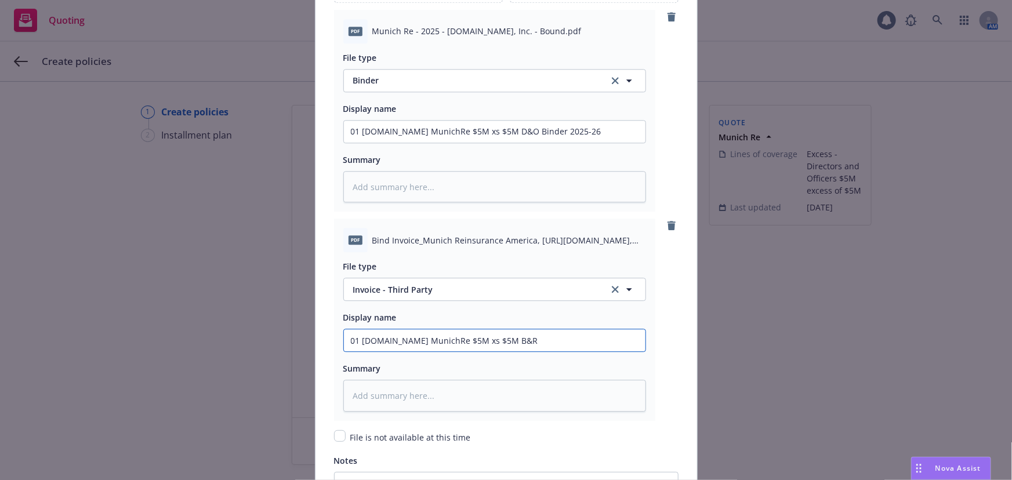
type input "01 iSpot.tv MunichRe $5M xs $5M B&R"
type textarea "x"
type input "01 iSpot.tv MunichRe $5M xs $5M B&R I"
type textarea "x"
type input "01 iSpot.tv MunichRe $5M xs $5M B&R In"
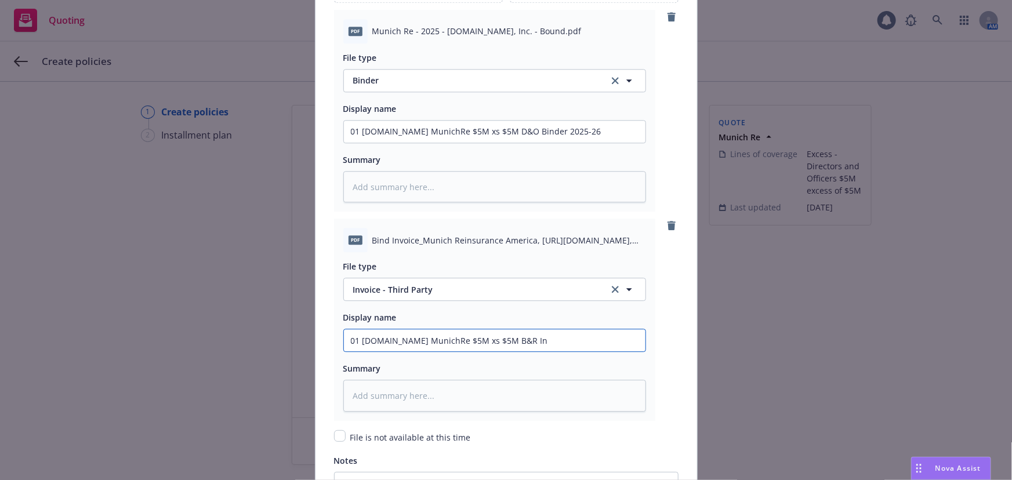
type textarea "x"
type input "01 iSpot.tv MunichRe $5M xs $5M B&R Inv"
type textarea "x"
type input "01 iSpot.tv MunichRe $5M xs $5M B&R Invo"
type textarea "x"
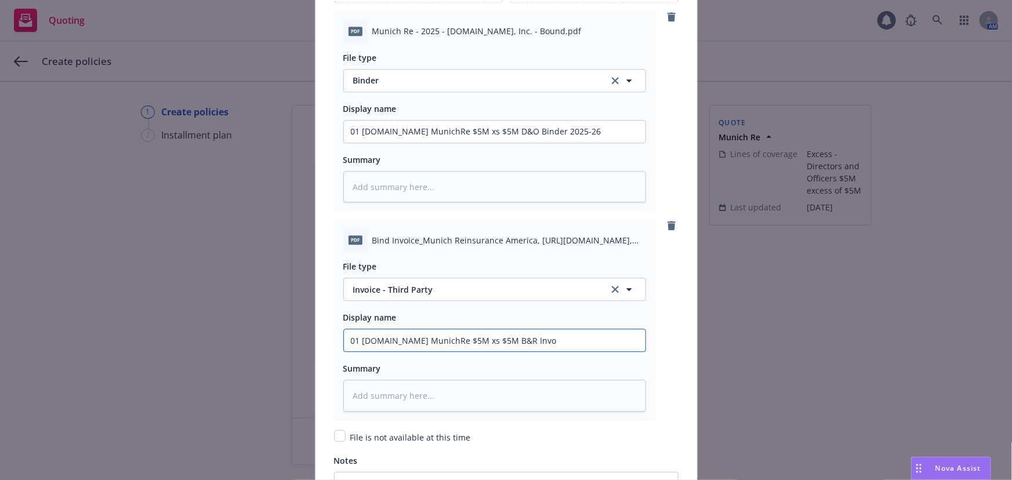
type input "01 iSpot.tv MunichRe $5M xs $5M B&R Invoi"
type textarea "x"
type input "01 iSpot.tv MunichRe $5M xs $5M B&R Invoic"
type textarea "x"
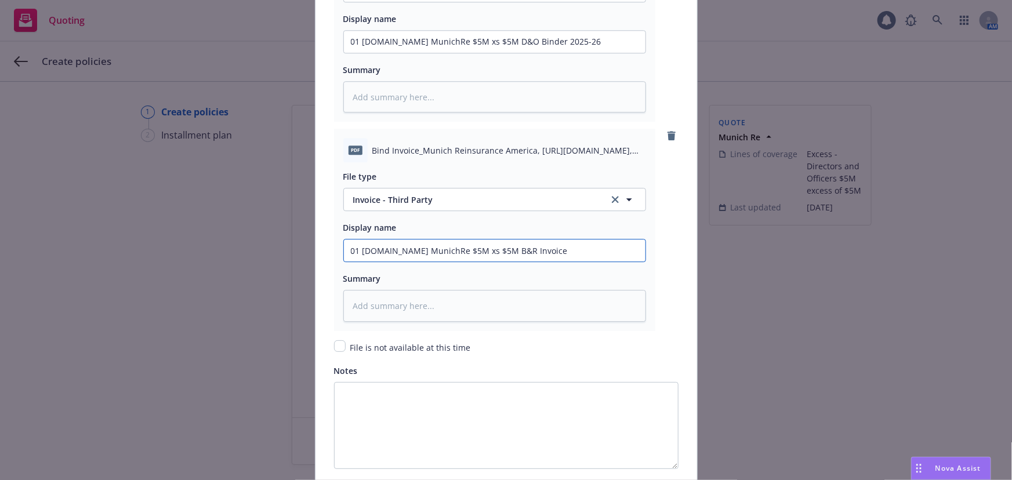
scroll to position [1661, 0]
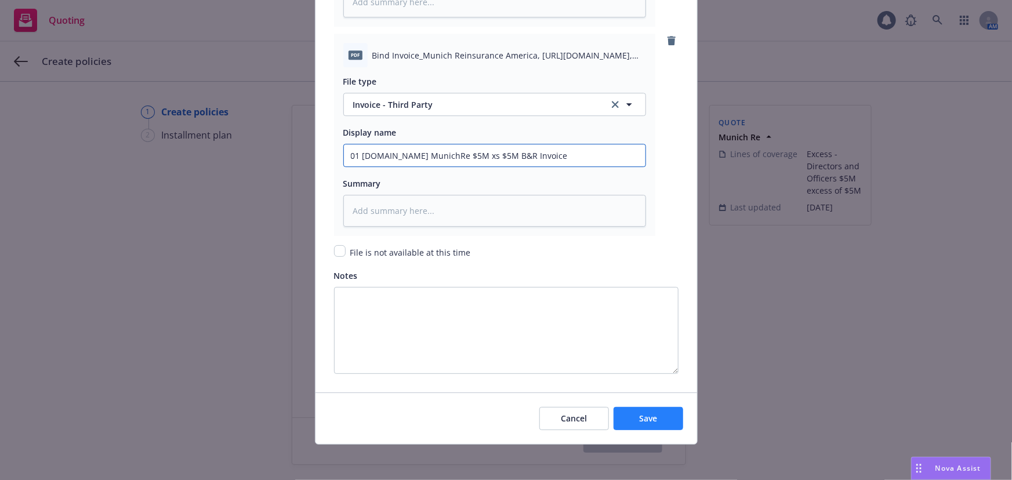
type input "01 iSpot.tv MunichRe $5M xs $5M B&R Invoice"
click at [650, 415] on span "Save" at bounding box center [648, 418] width 18 height 11
type textarea "x"
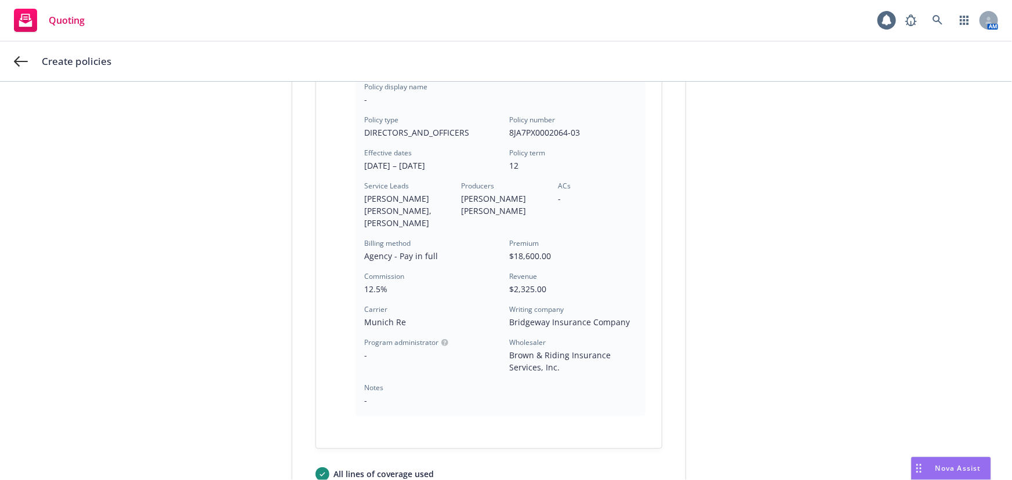
scroll to position [345, 0]
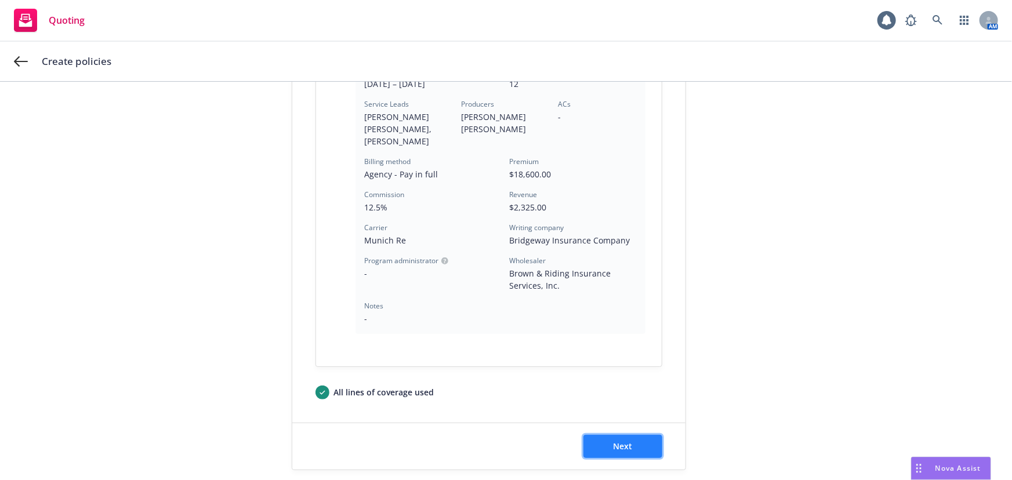
click at [615, 441] on span "Next" at bounding box center [622, 446] width 19 height 11
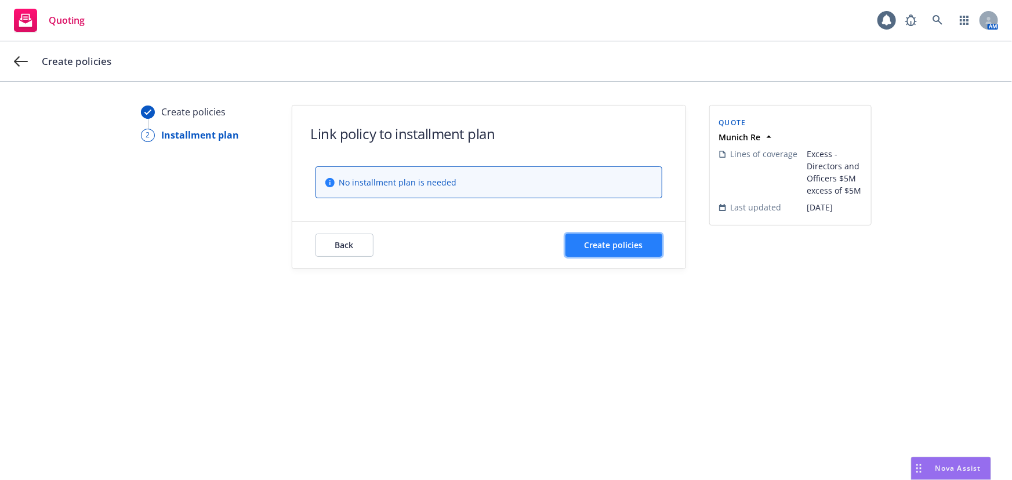
click at [644, 242] on button "Create policies" at bounding box center [614, 245] width 97 height 23
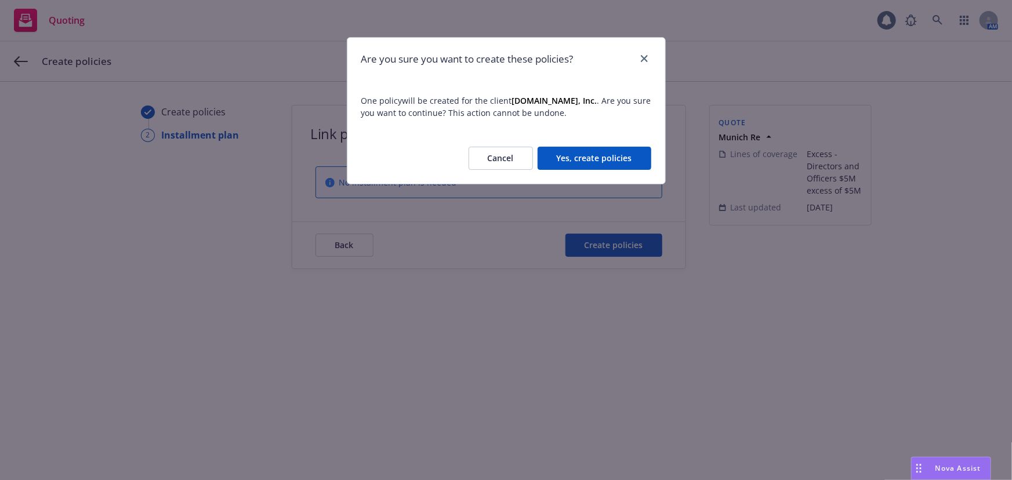
click at [622, 158] on button "Yes, create policies" at bounding box center [595, 158] width 114 height 23
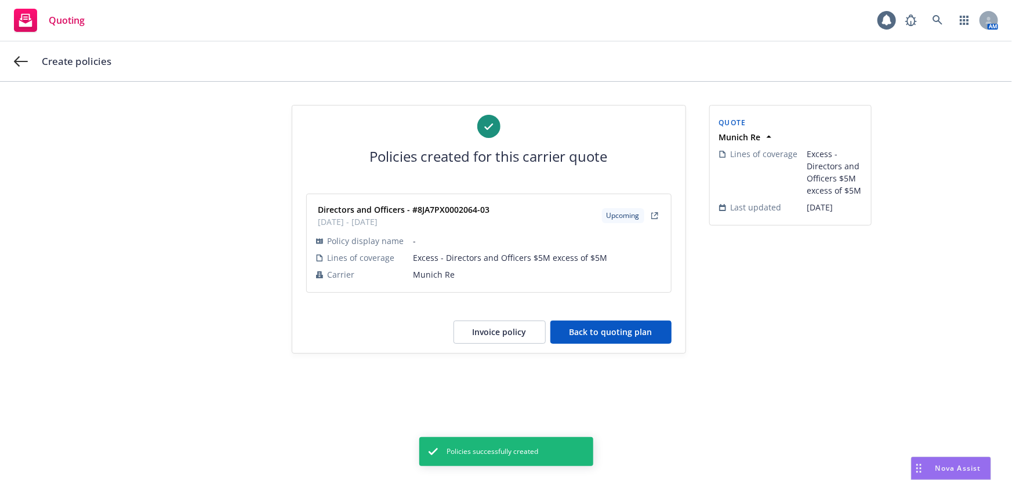
click at [642, 334] on button "Back to quoting plan" at bounding box center [610, 332] width 121 height 23
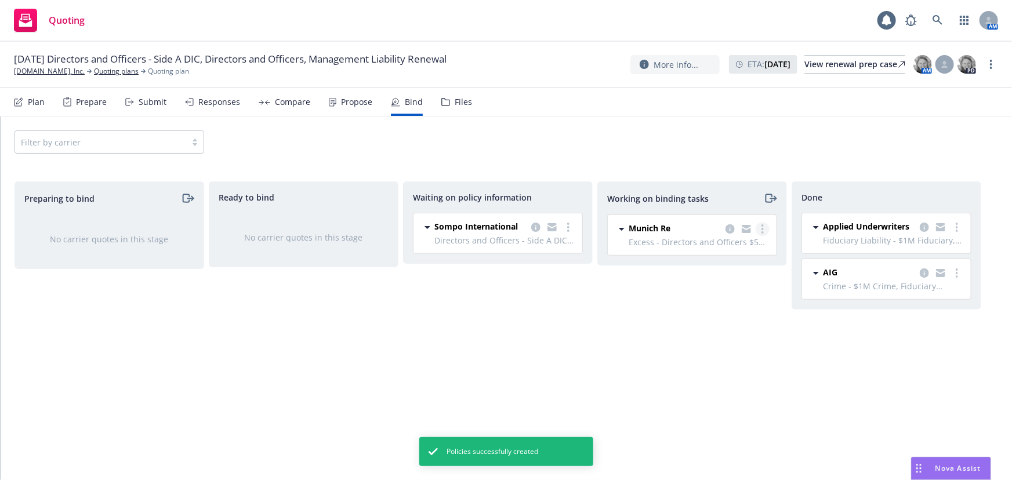
click at [762, 229] on icon "more" at bounding box center [763, 228] width 2 height 9
click at [727, 283] on link "Move to done" at bounding box center [716, 275] width 105 height 23
